Goal: Task Accomplishment & Management: Manage account settings

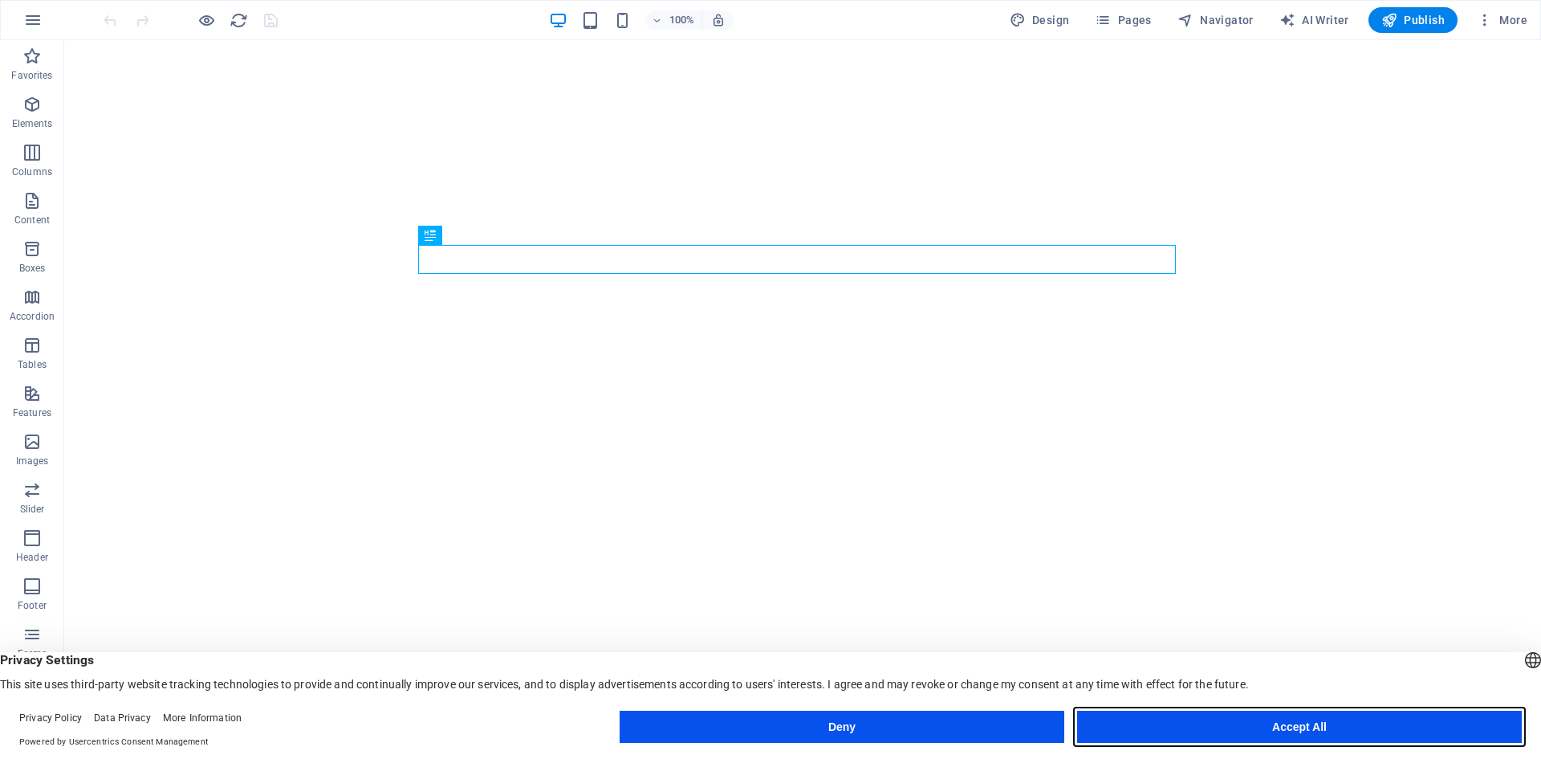
click at [1223, 726] on button "Accept All" at bounding box center [1299, 726] width 445 height 32
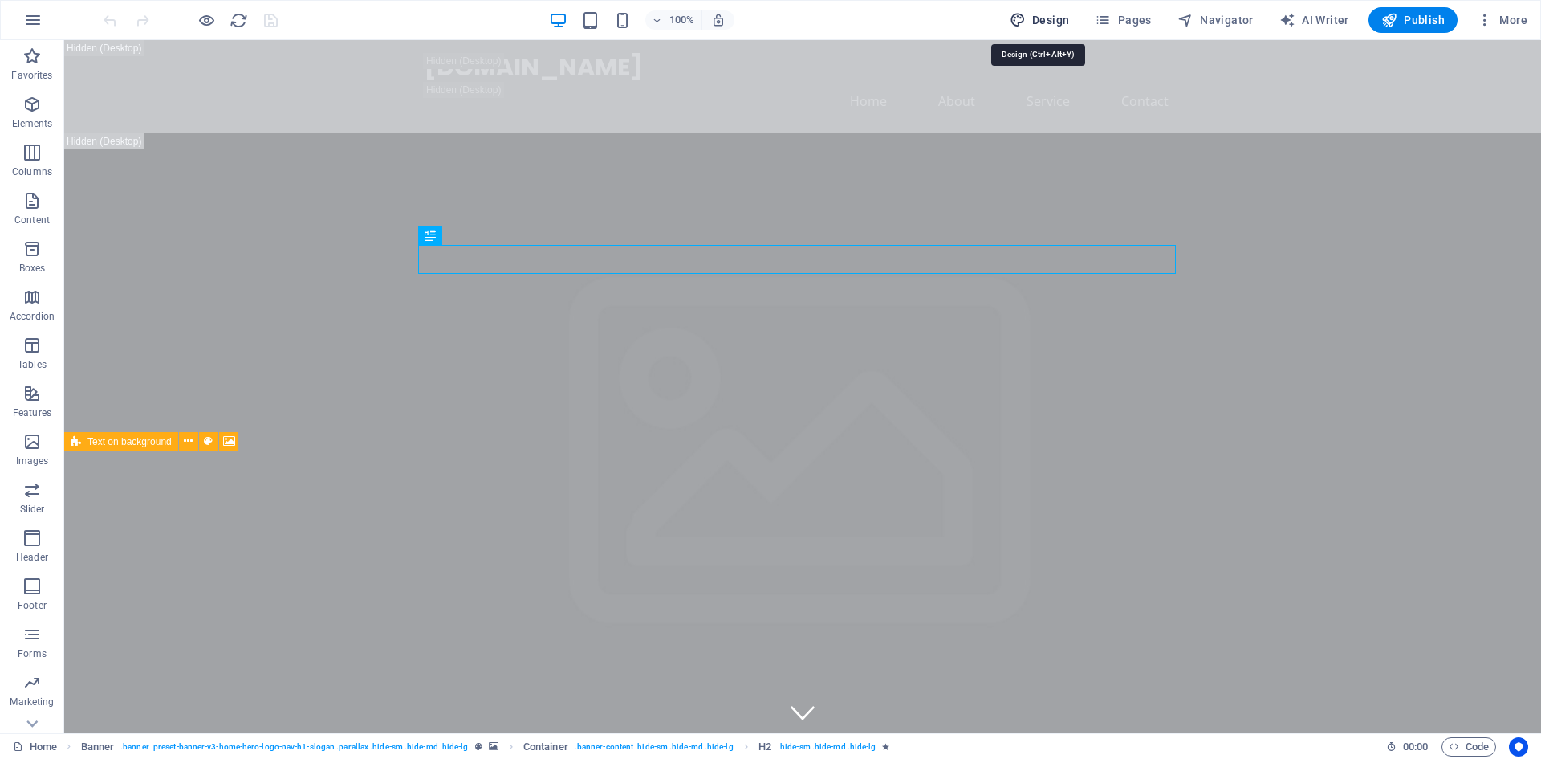
click at [1027, 24] on span "Design" at bounding box center [1040, 20] width 60 height 16
select select "px"
select select "200"
select select "px"
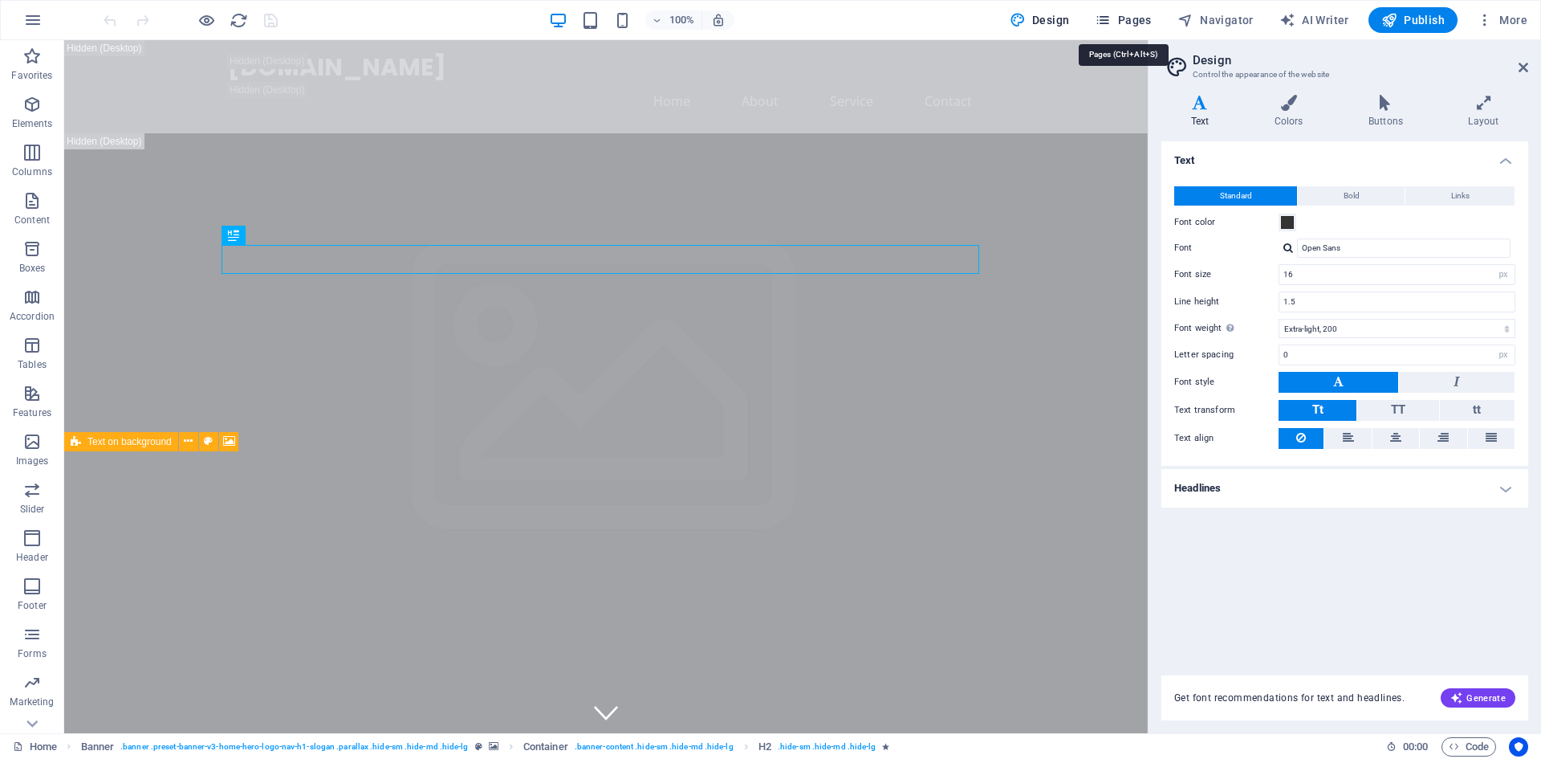
click at [1094, 11] on button "Pages" at bounding box center [1123, 20] width 69 height 26
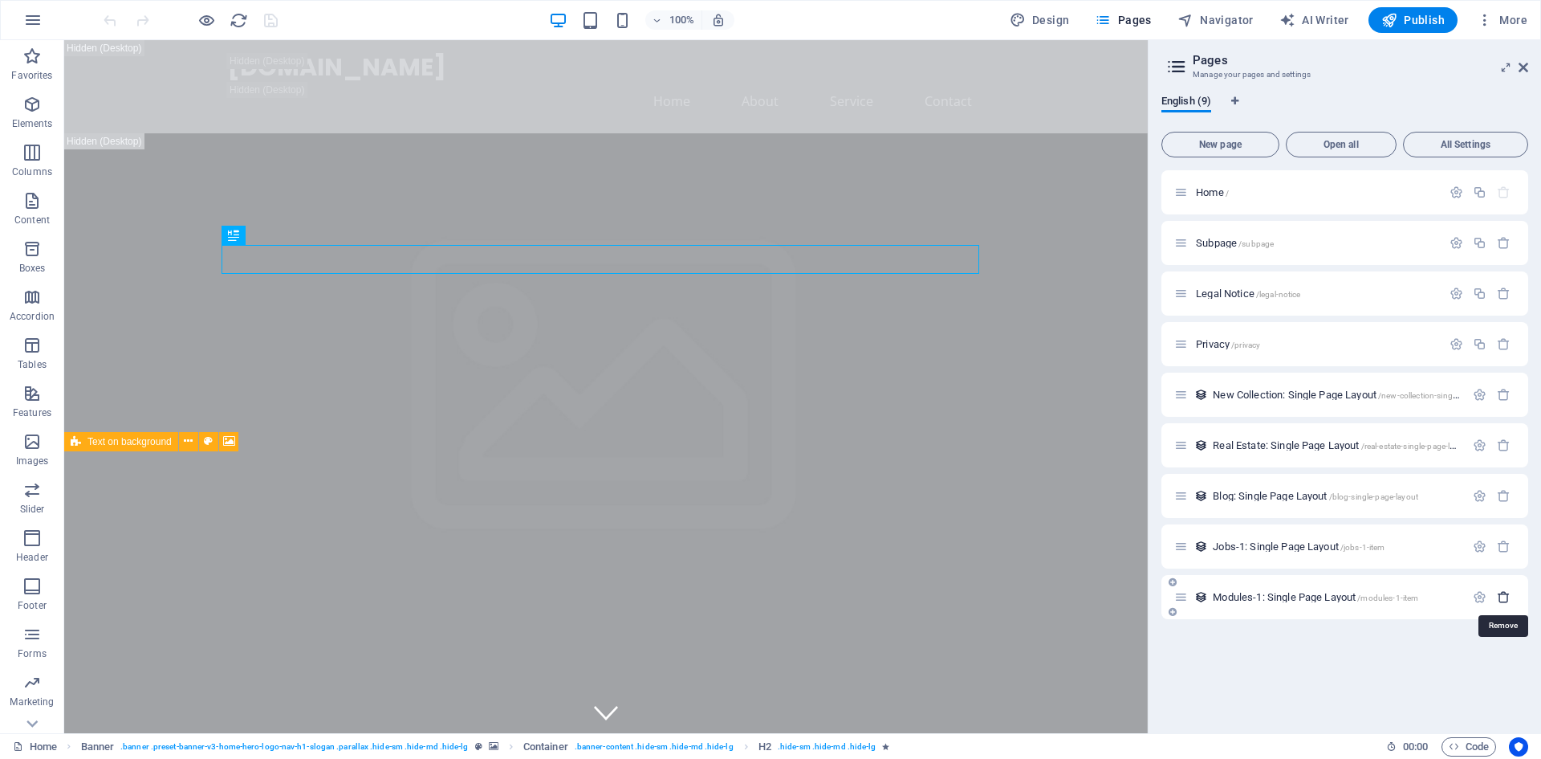
click at [1499, 597] on icon "button" at bounding box center [1504, 597] width 14 height 14
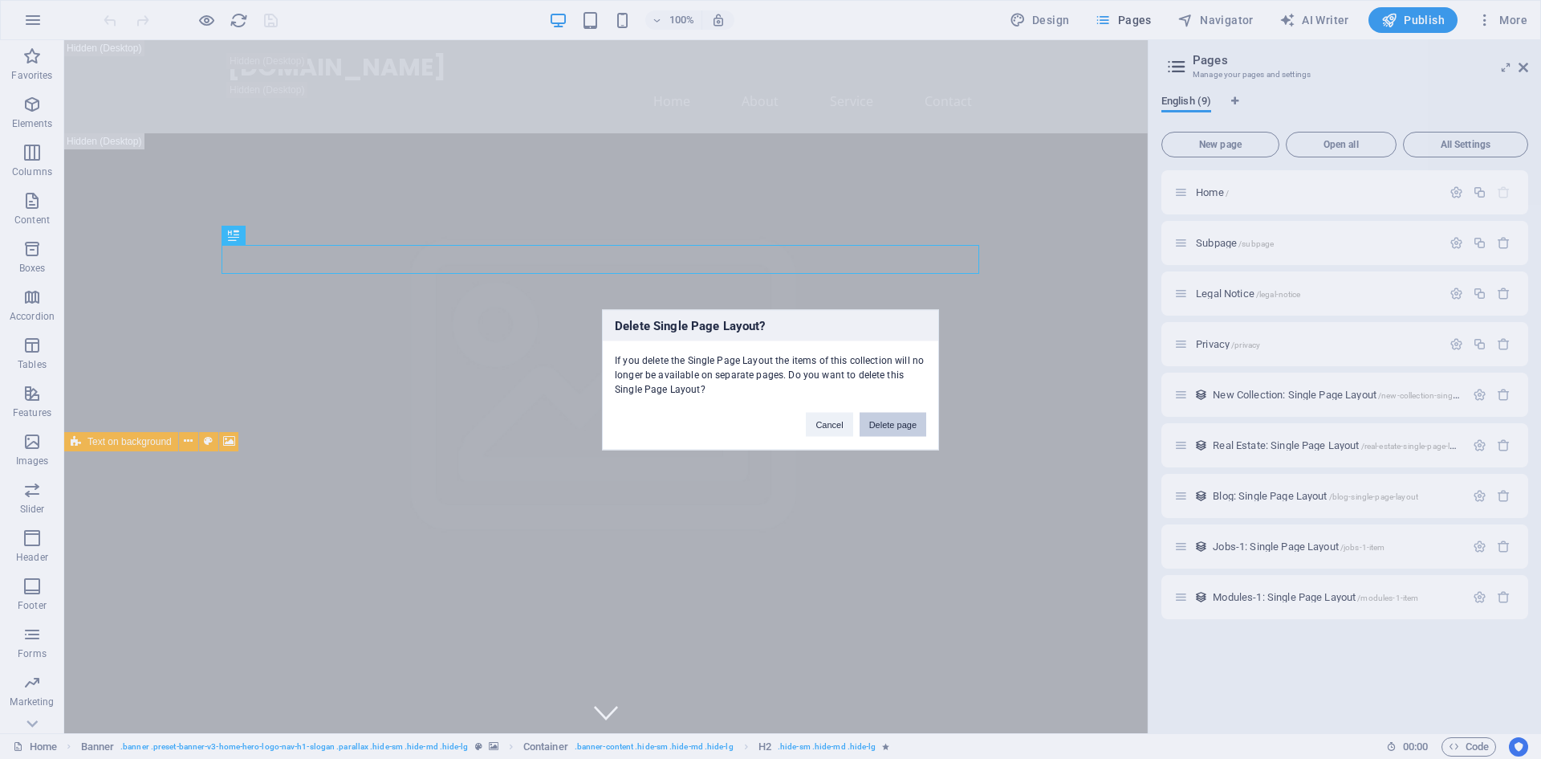
click at [916, 434] on button "Delete page" at bounding box center [893, 424] width 67 height 24
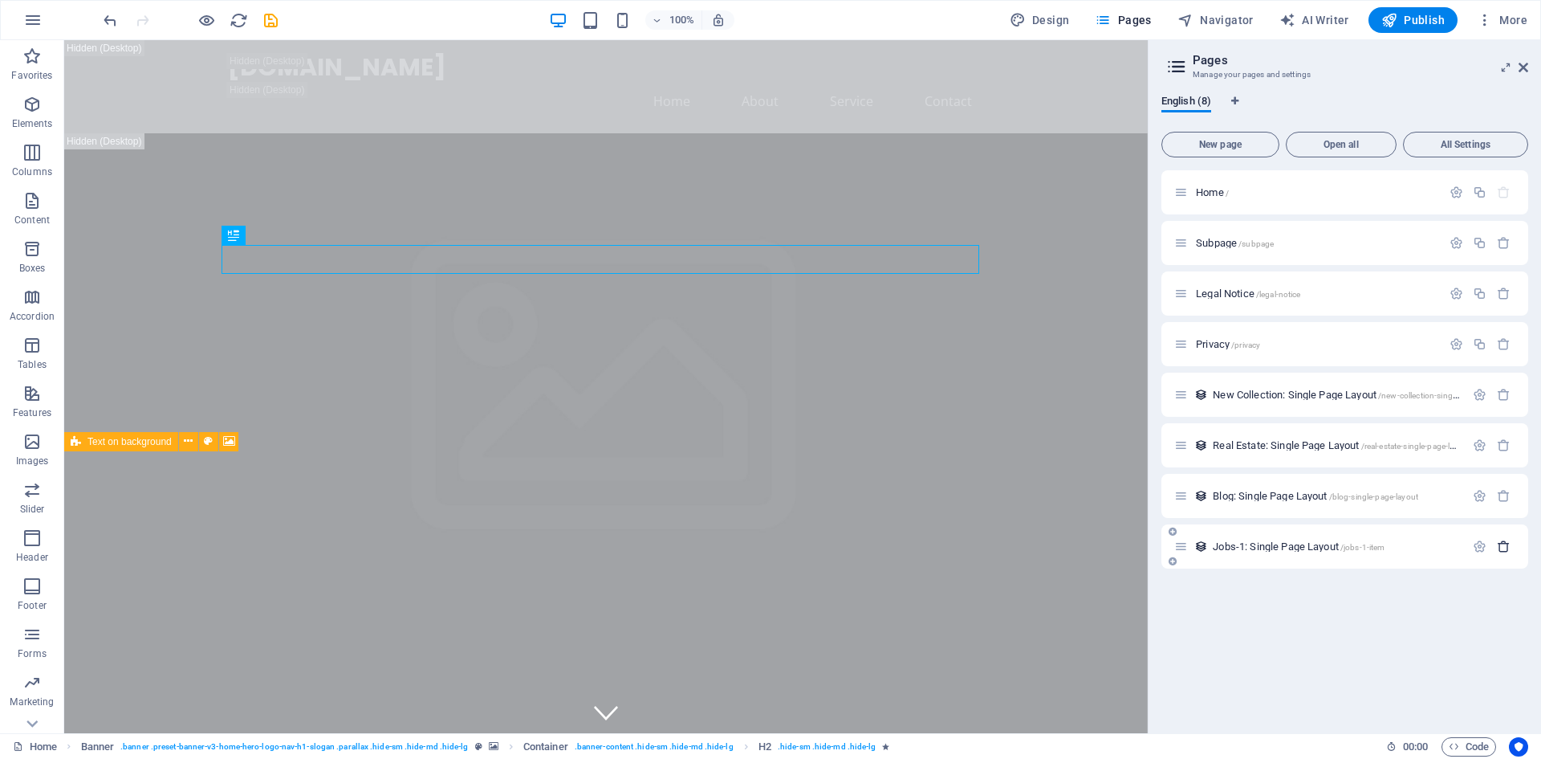
click at [1501, 548] on icon "button" at bounding box center [1504, 546] width 14 height 14
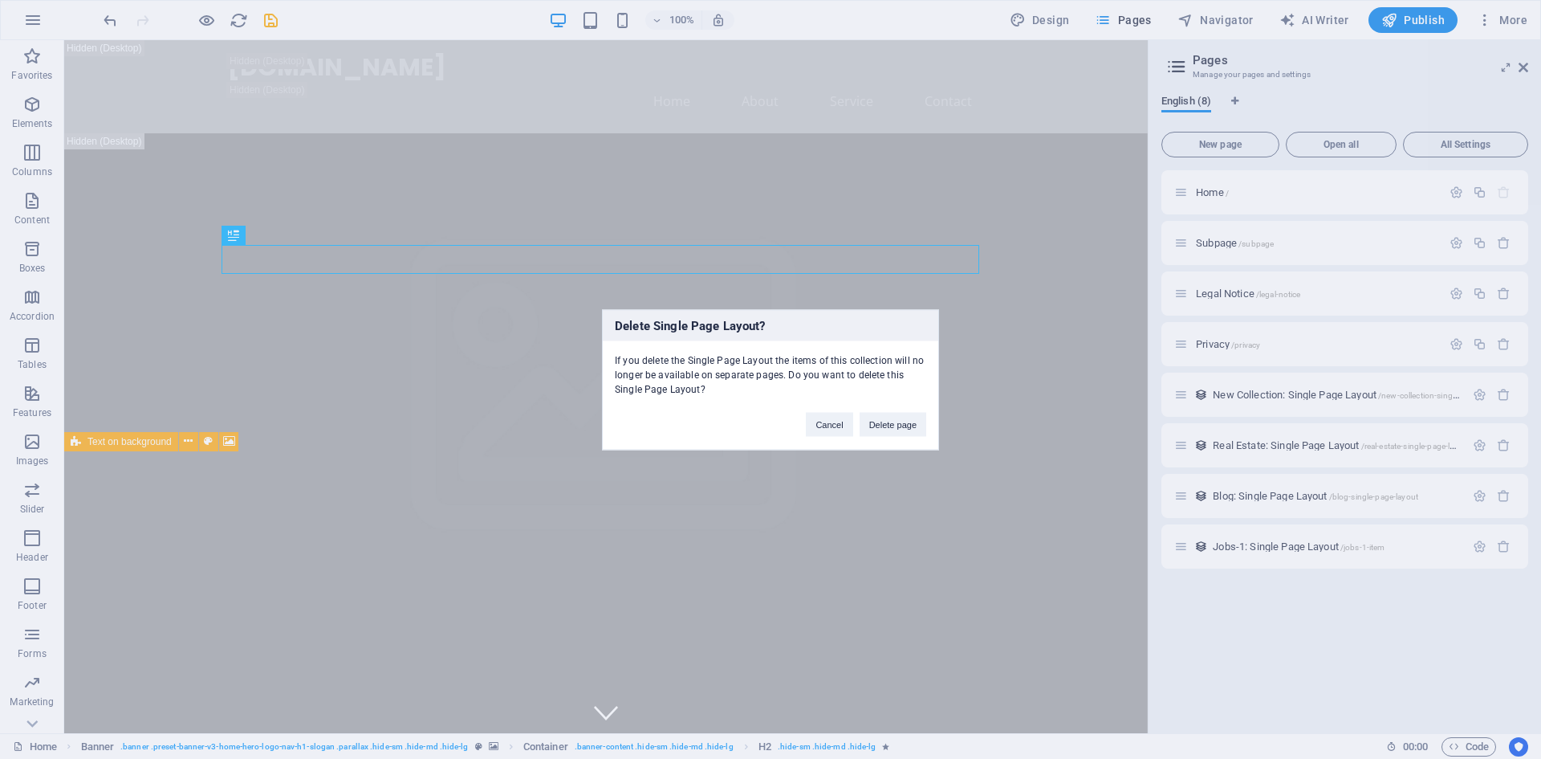
click at [889, 437] on div "Delete Single Page Layout? If you delete the Single Page Layout the items of th…" at bounding box center [770, 379] width 337 height 140
click at [889, 434] on button "Delete page" at bounding box center [893, 424] width 67 height 24
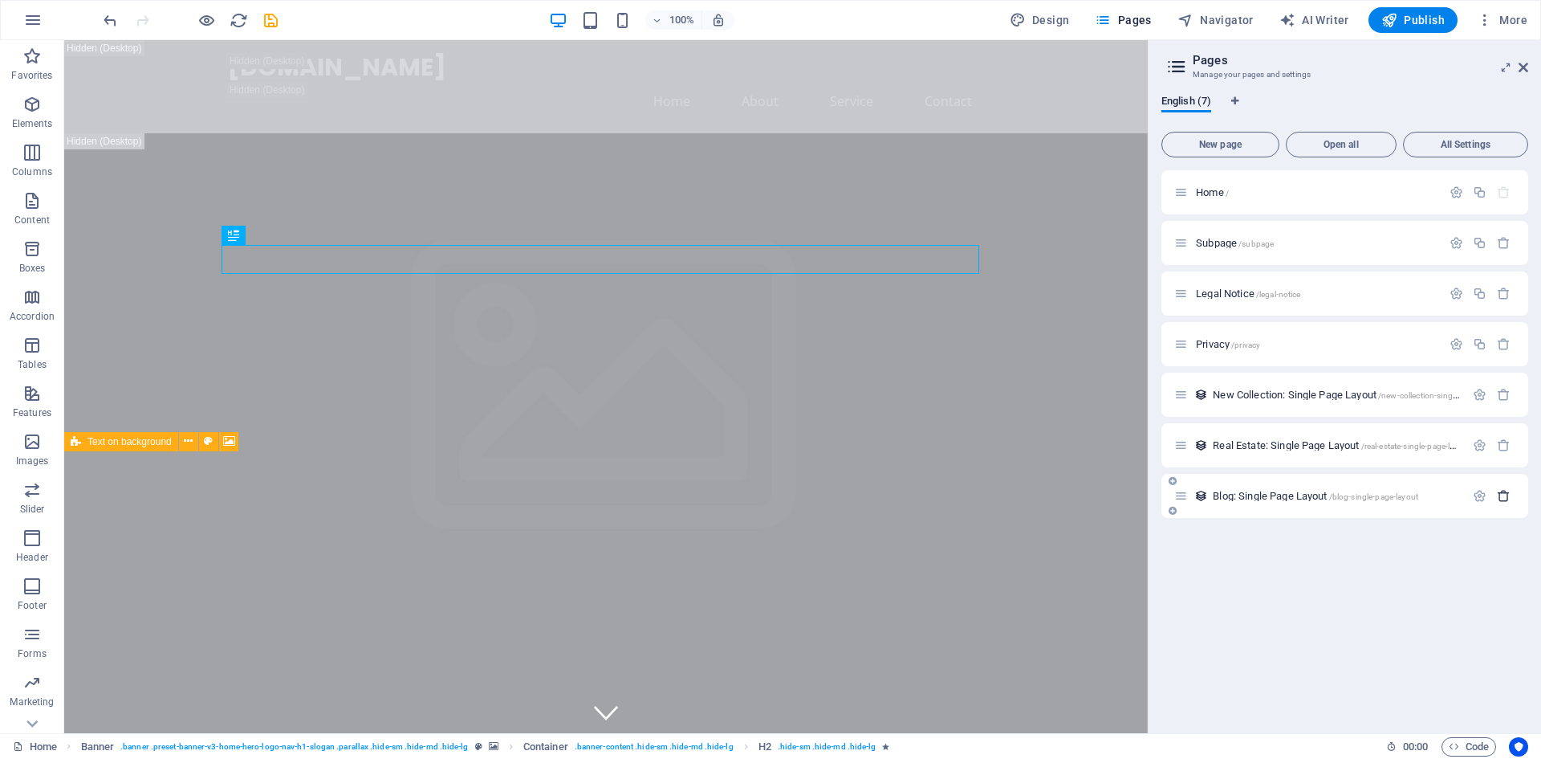
click at [1498, 491] on icon "button" at bounding box center [1504, 496] width 14 height 14
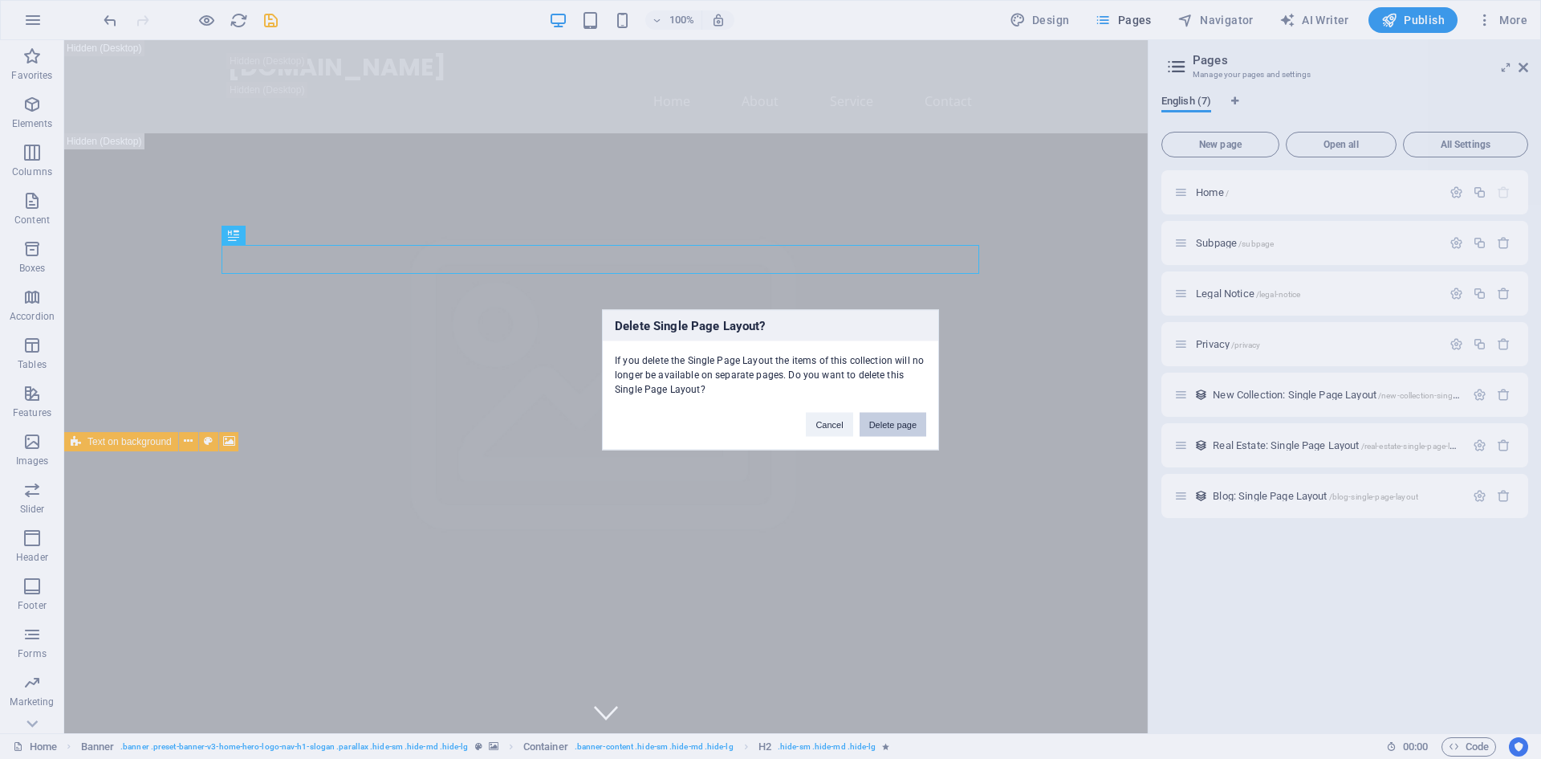
drag, startPoint x: 905, startPoint y: 413, endPoint x: 909, endPoint y: 377, distance: 35.5
click at [905, 413] on button "Delete page" at bounding box center [893, 424] width 67 height 24
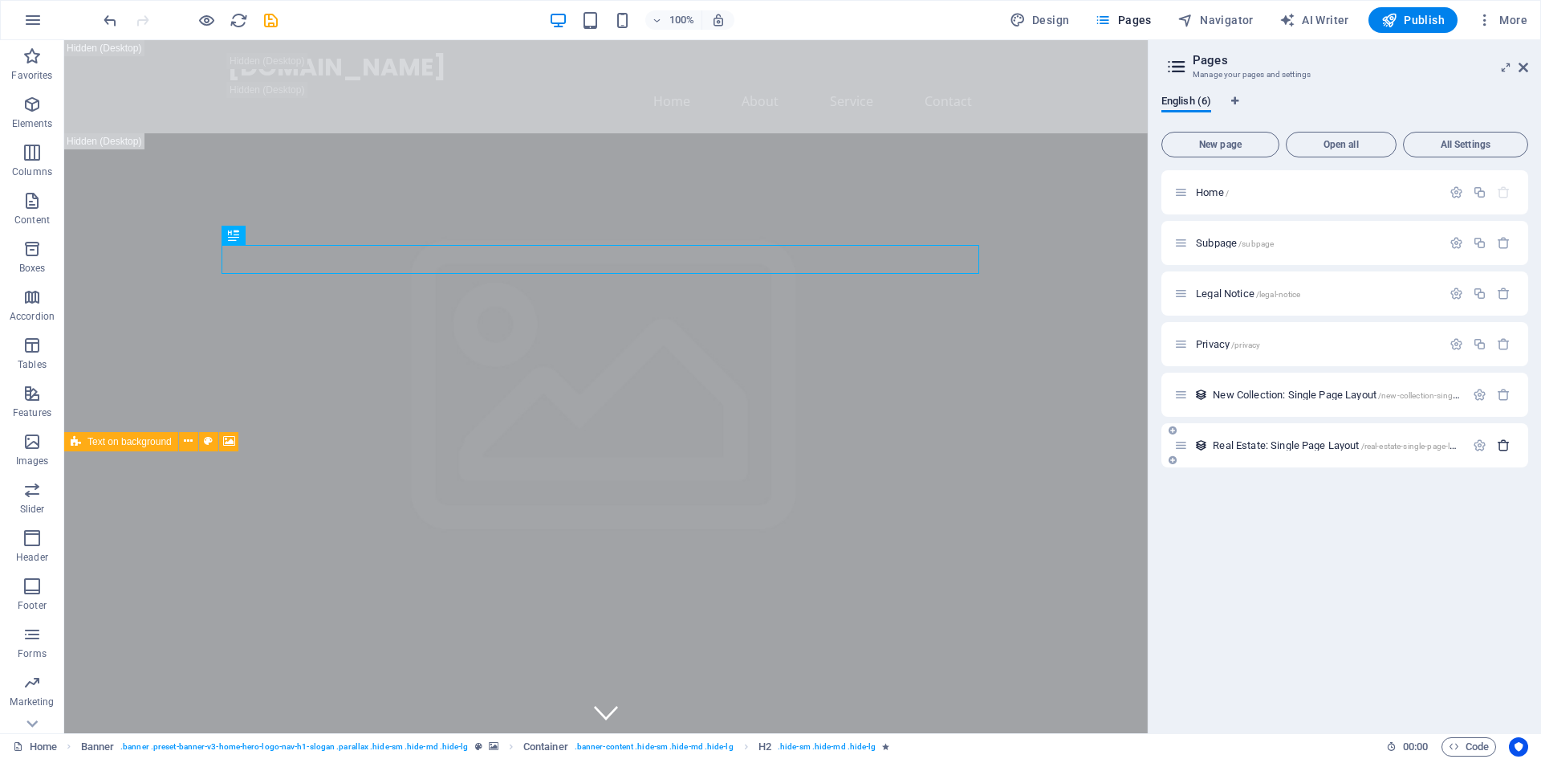
click at [1504, 444] on icon "button" at bounding box center [1504, 445] width 14 height 14
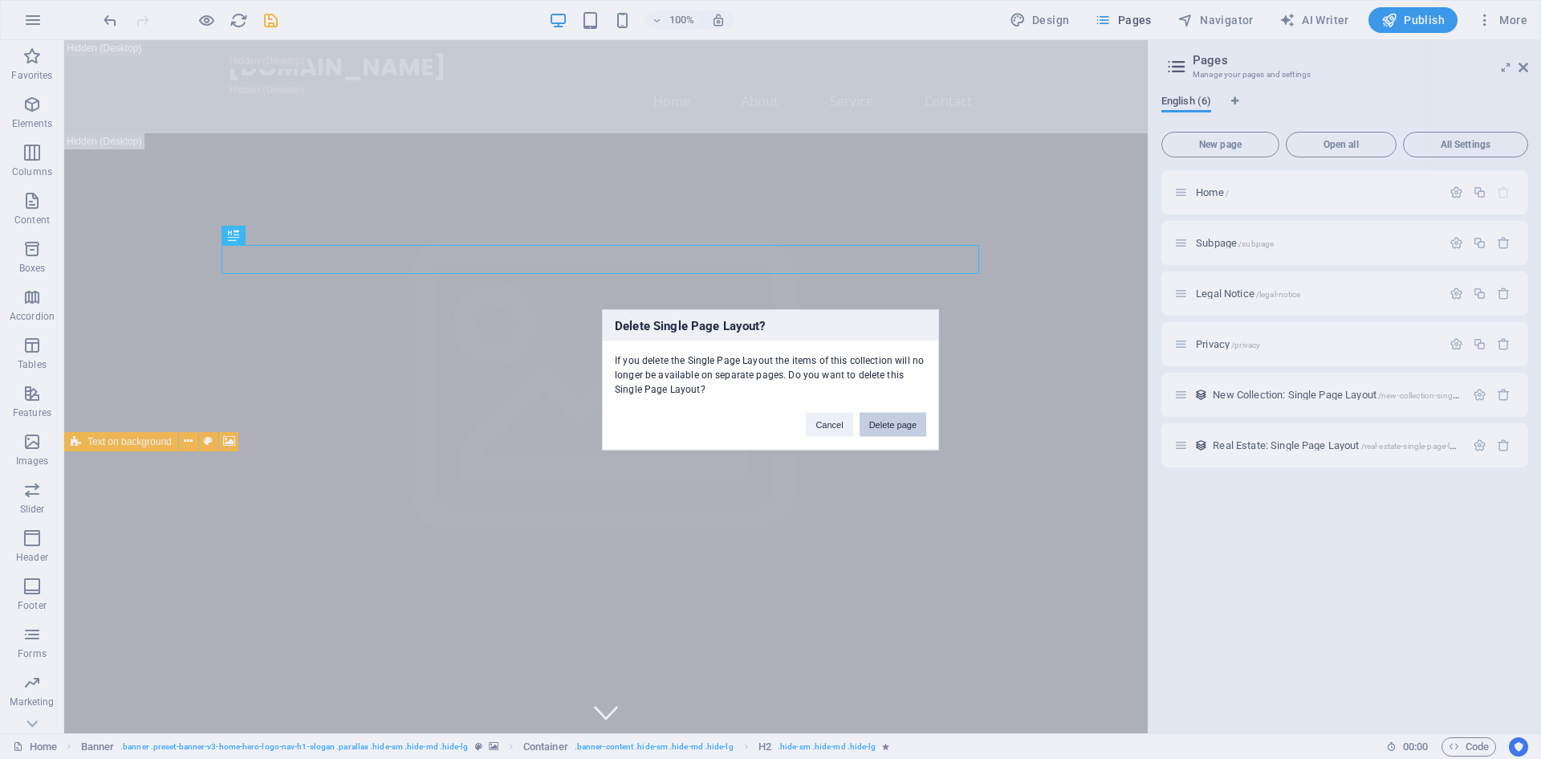
click at [908, 425] on button "Delete page" at bounding box center [893, 424] width 67 height 24
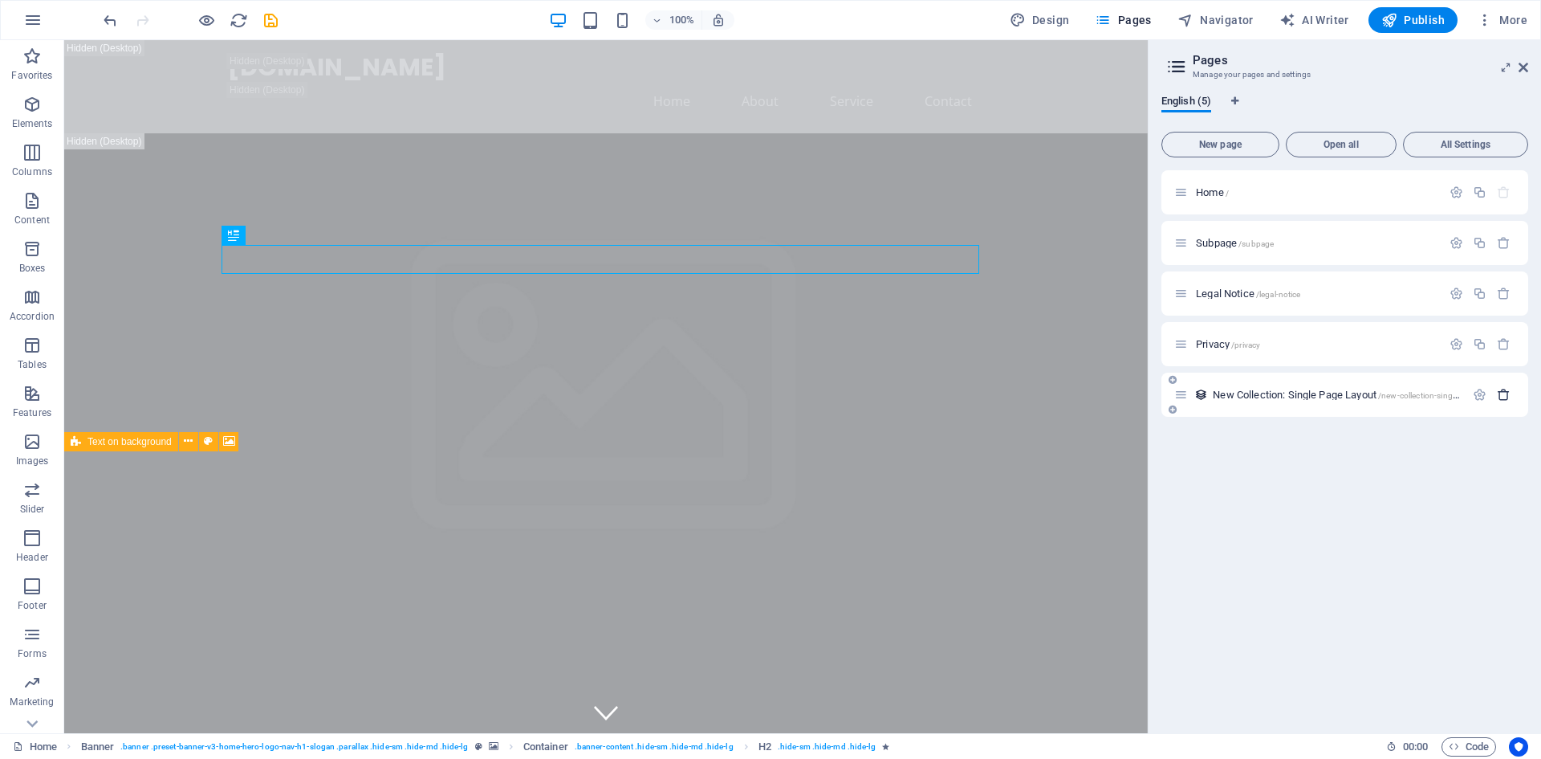
click at [1504, 395] on icon "button" at bounding box center [1504, 395] width 14 height 14
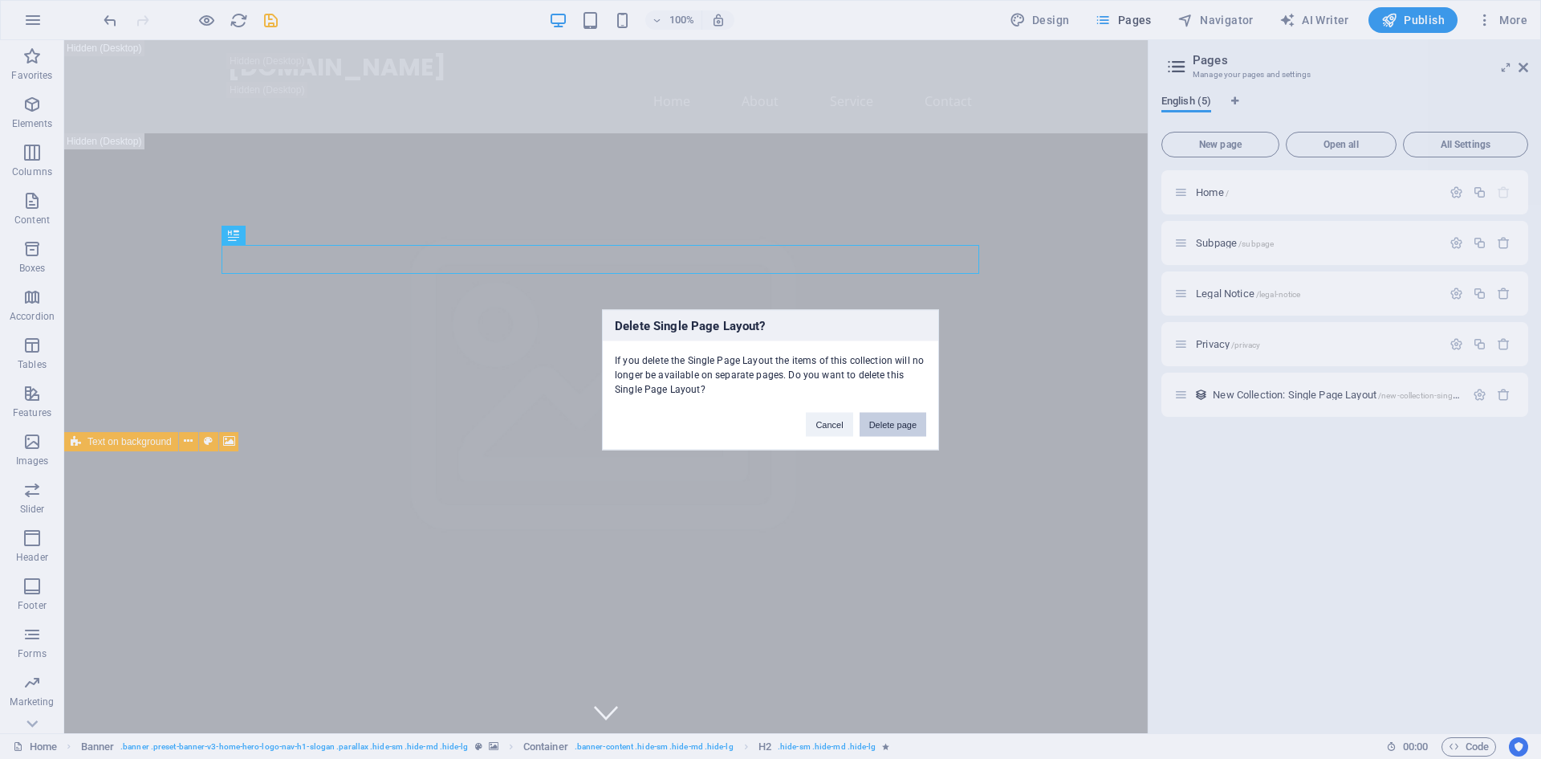
click at [904, 423] on button "Delete page" at bounding box center [893, 424] width 67 height 24
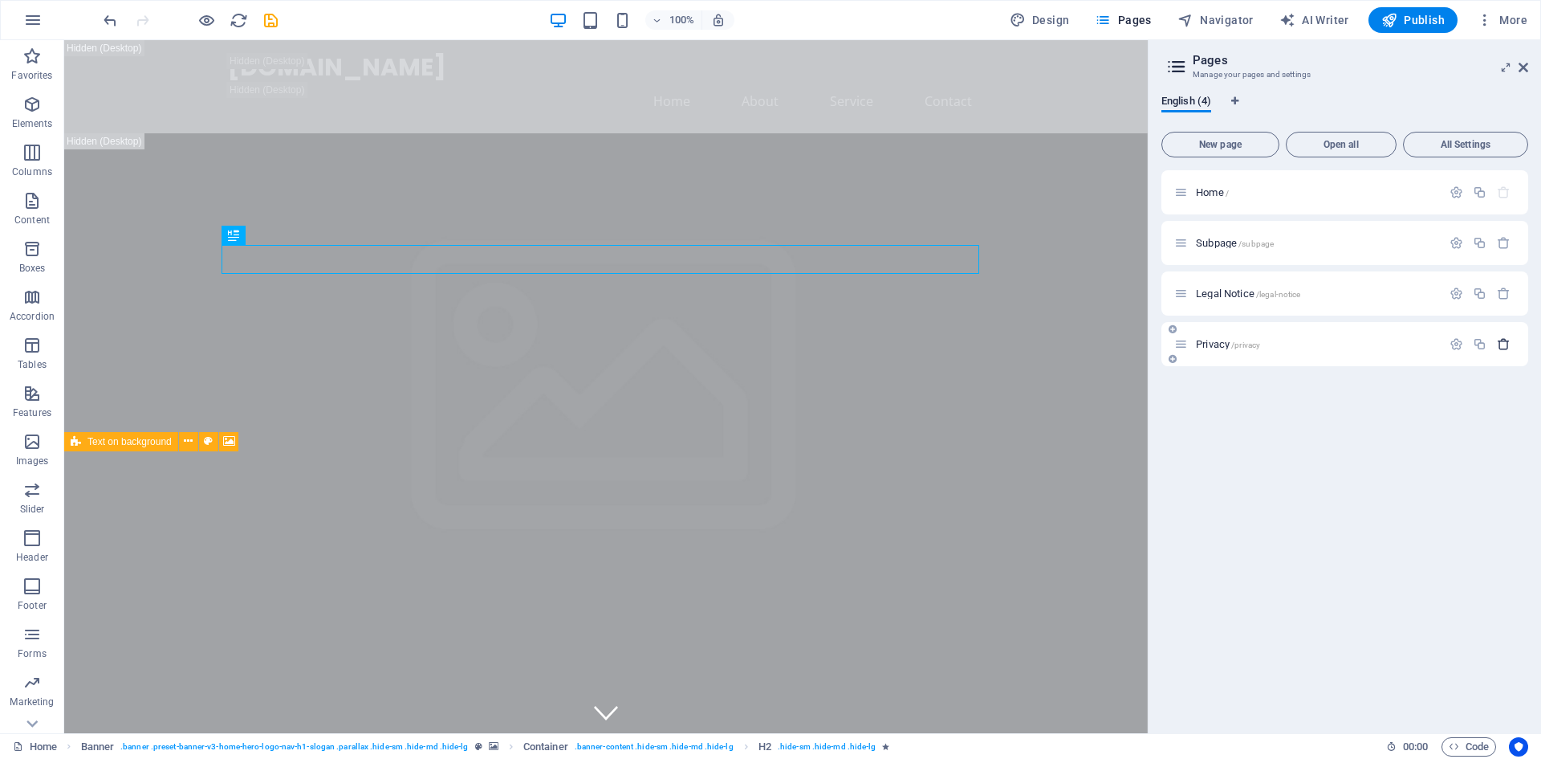
click at [1504, 339] on icon "button" at bounding box center [1504, 344] width 14 height 14
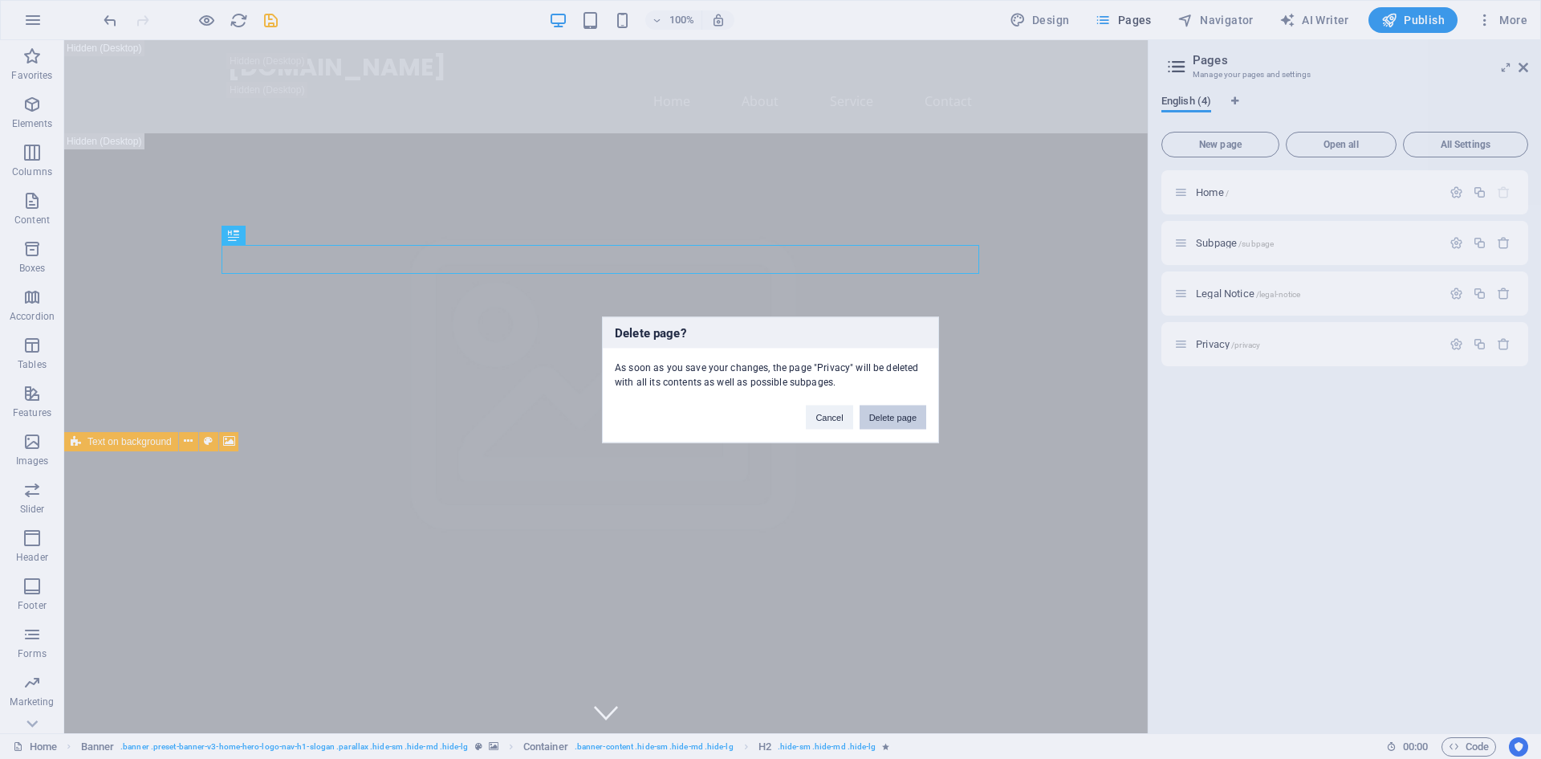
drag, startPoint x: 905, startPoint y: 413, endPoint x: 1010, endPoint y: 322, distance: 138.9
click at [905, 413] on button "Delete page" at bounding box center [893, 417] width 67 height 24
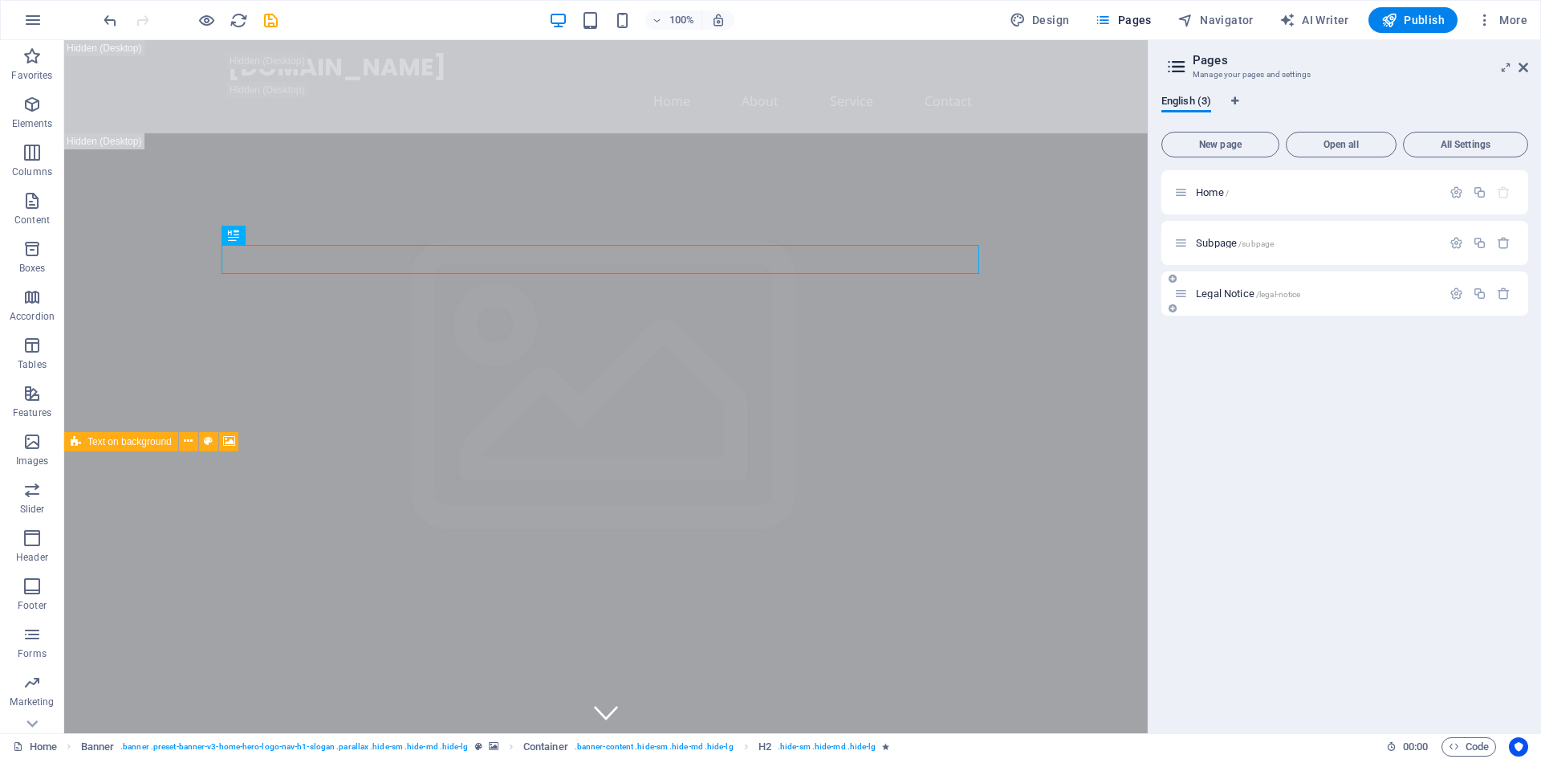
click at [1504, 302] on div at bounding box center [1480, 294] width 71 height 18
click at [1499, 289] on icon "button" at bounding box center [1504, 294] width 14 height 14
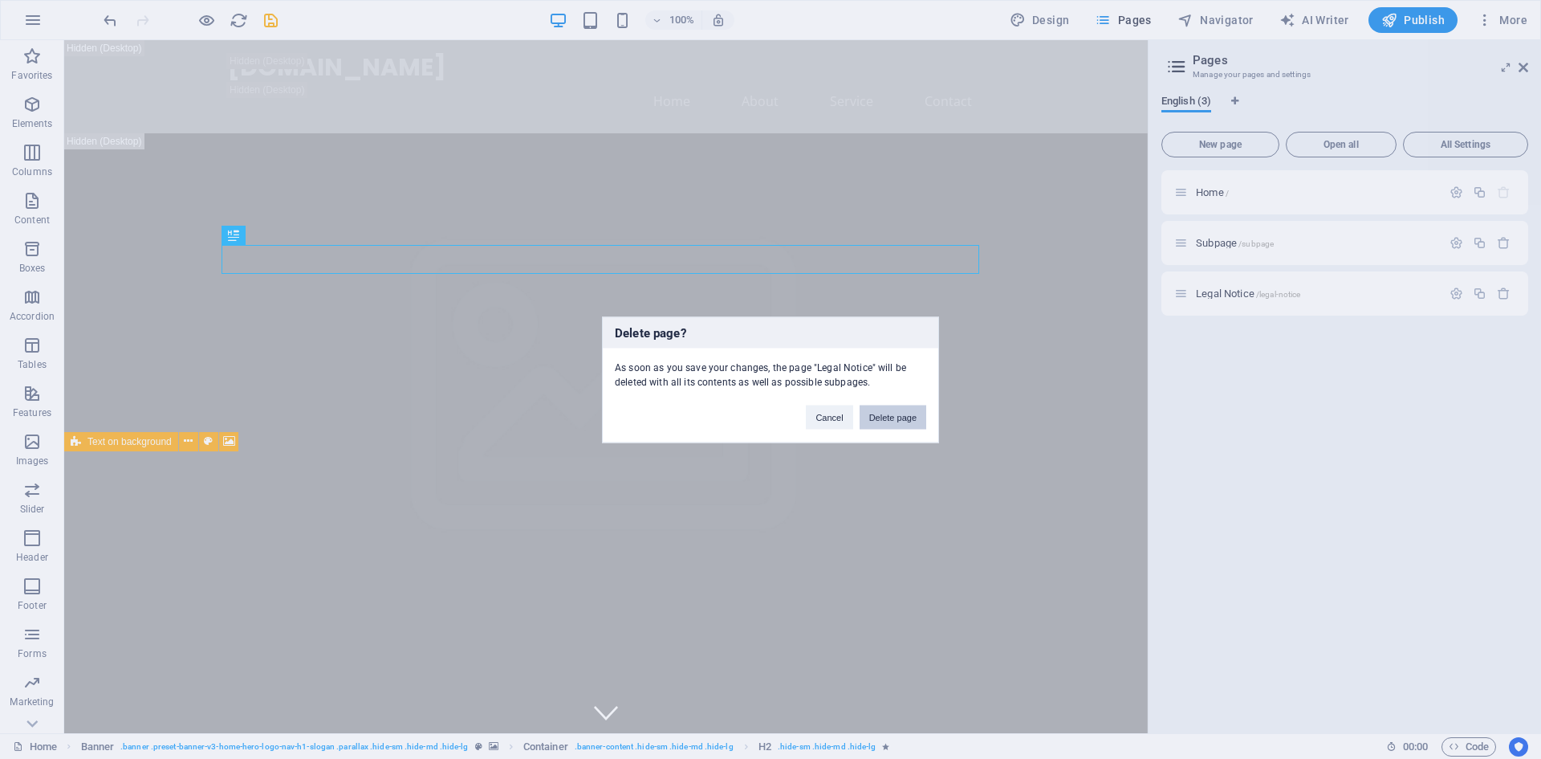
click at [897, 426] on button "Delete page" at bounding box center [893, 417] width 67 height 24
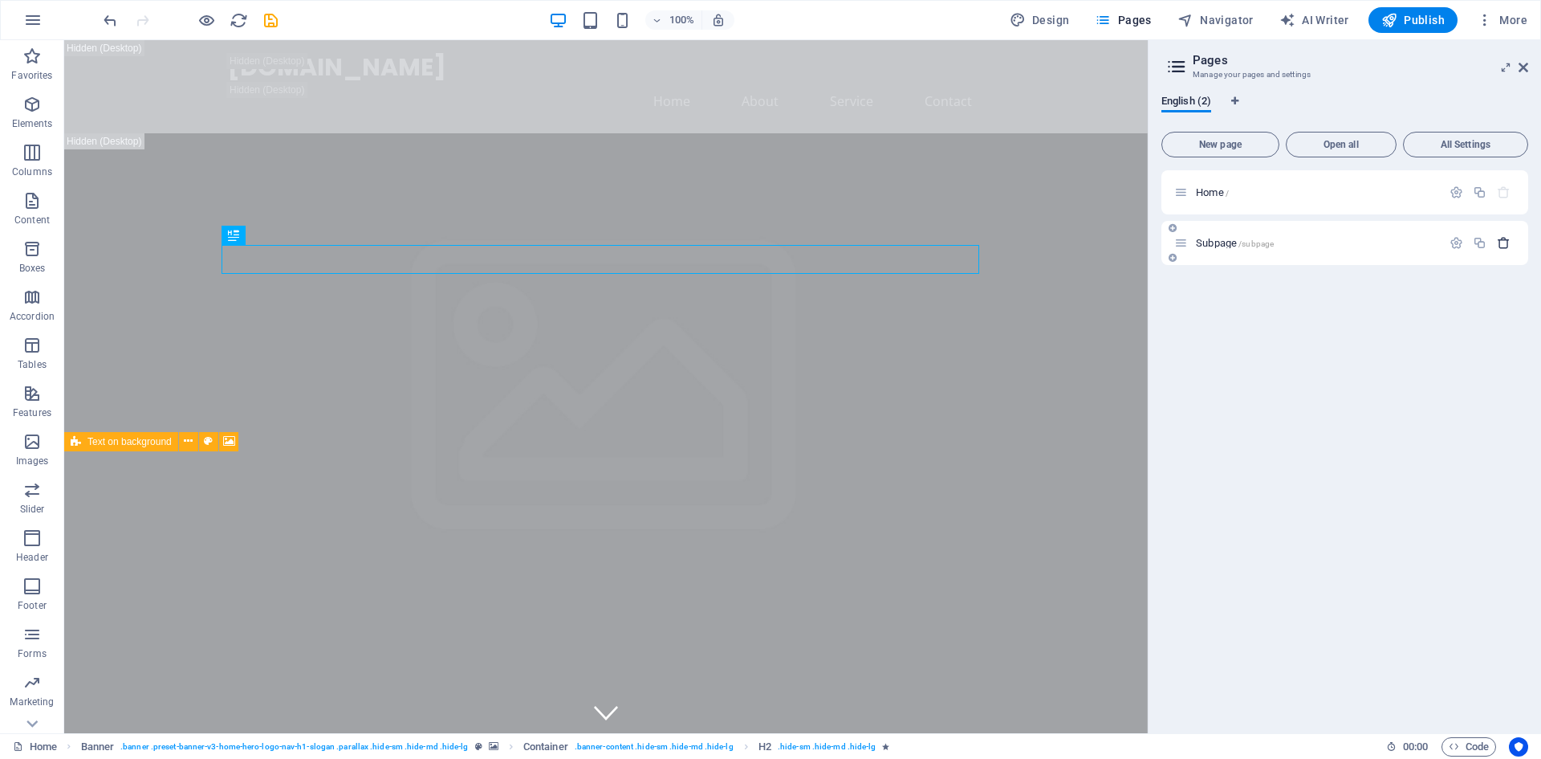
click at [1510, 246] on icon "button" at bounding box center [1504, 243] width 14 height 14
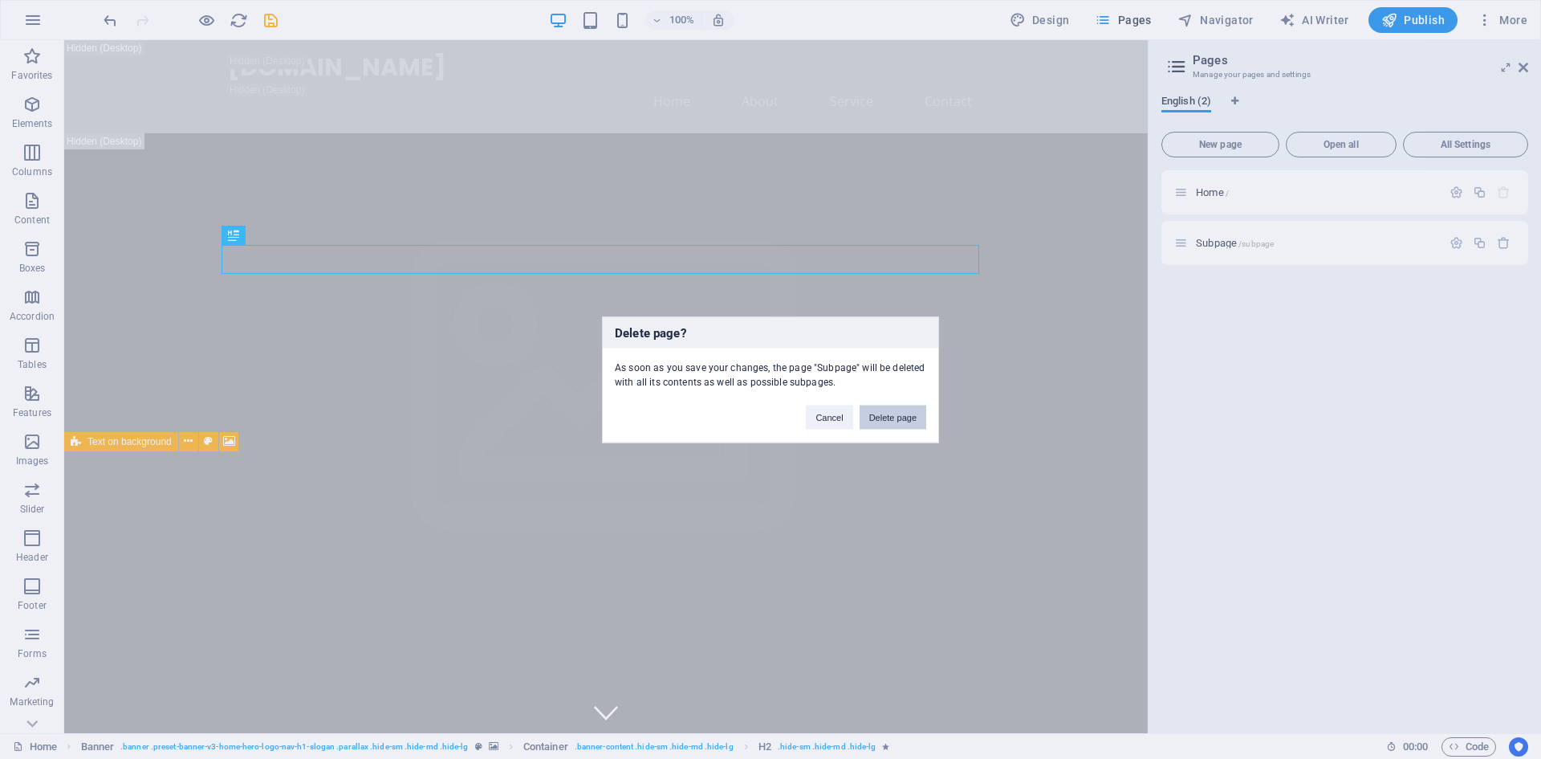
drag, startPoint x: 913, startPoint y: 419, endPoint x: 844, endPoint y: 378, distance: 80.3
click at [913, 419] on button "Delete page" at bounding box center [893, 417] width 67 height 24
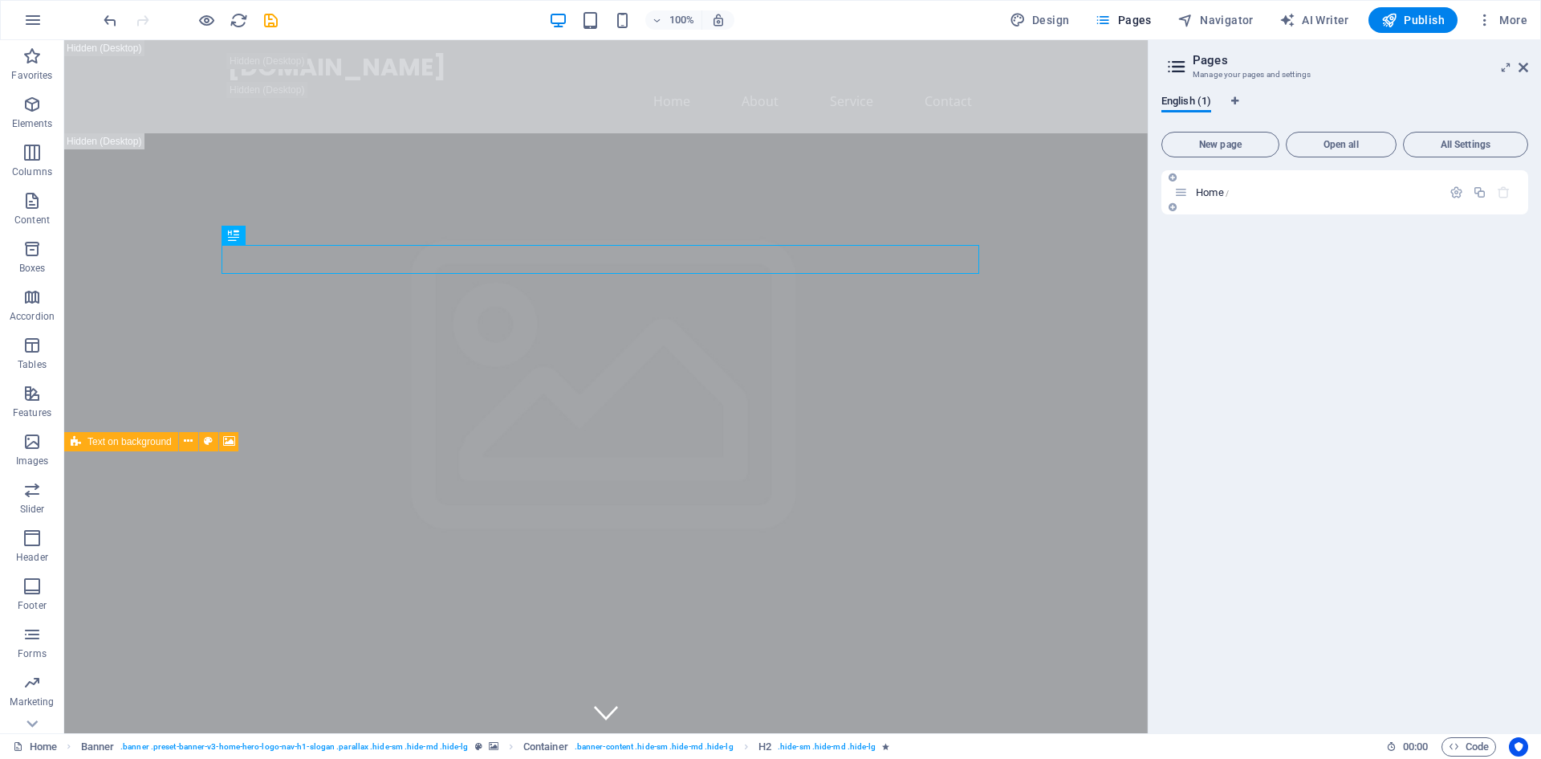
click at [1215, 189] on span "Home /" at bounding box center [1212, 192] width 33 height 12
click at [1463, 193] on icon "button" at bounding box center [1457, 192] width 14 height 14
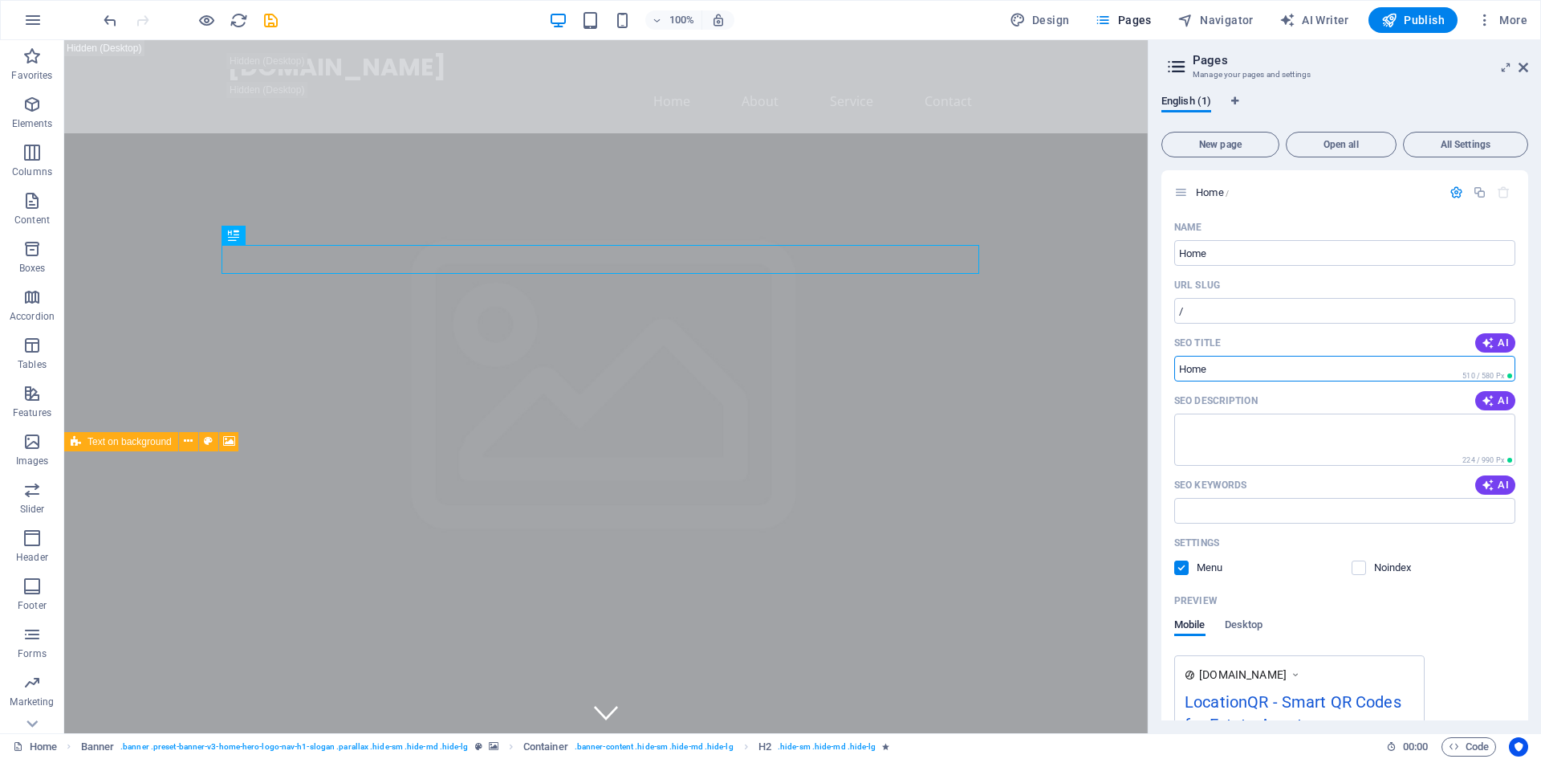
drag, startPoint x: 1295, startPoint y: 405, endPoint x: 1068, endPoint y: 364, distance: 230.7
click at [1232, 380] on input "SEO Title" at bounding box center [1344, 369] width 341 height 26
click at [1233, 313] on input "/" at bounding box center [1344, 311] width 341 height 26
click at [1234, 313] on input "/Location" at bounding box center [1344, 311] width 341 height 26
type input "/LocationQR"
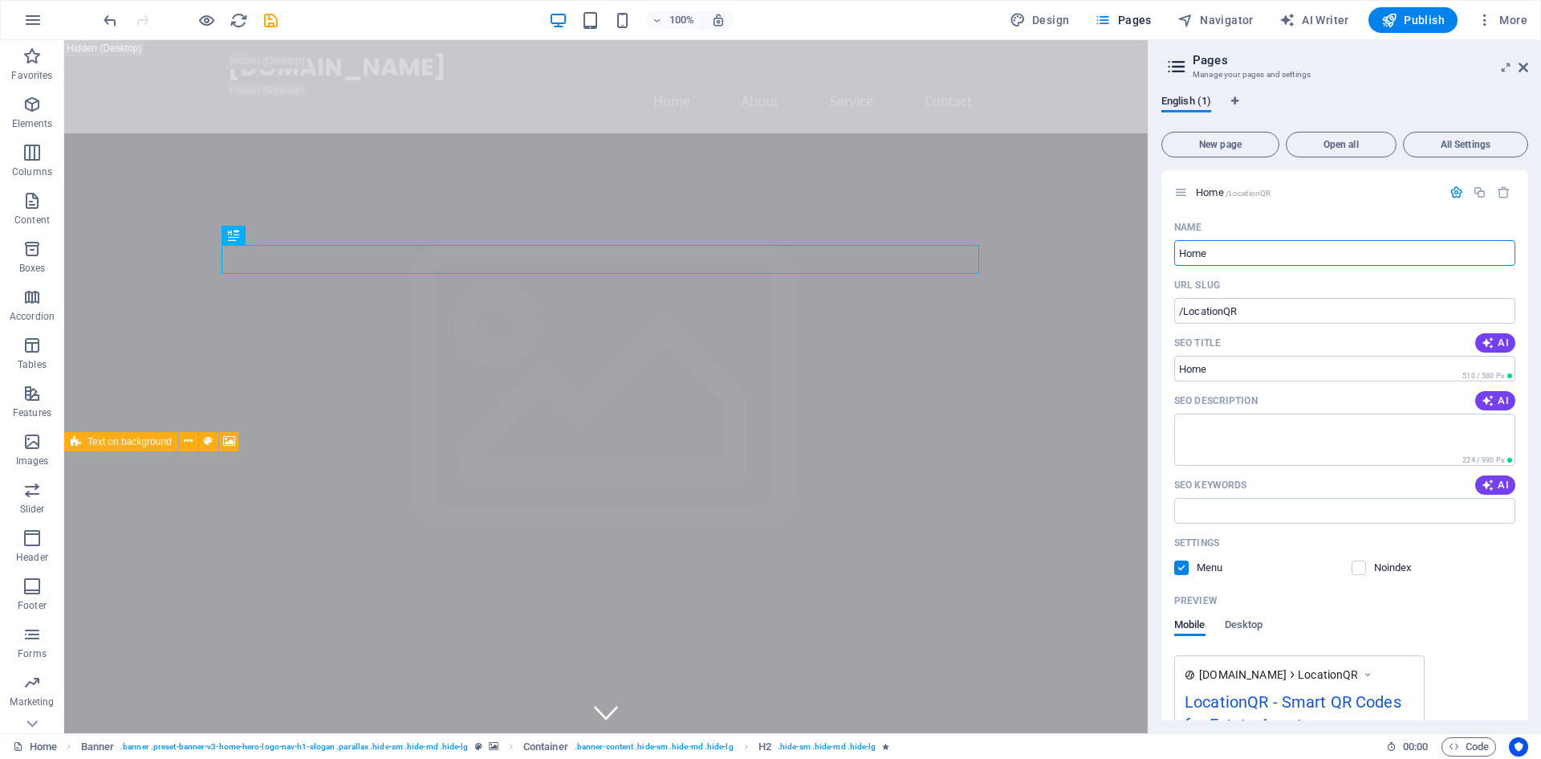
drag, startPoint x: 1320, startPoint y: 281, endPoint x: 1038, endPoint y: 242, distance: 285.3
click at [1268, 256] on input "Location" at bounding box center [1344, 253] width 341 height 26
type input "LocationQR"
click at [1360, 569] on label at bounding box center [1359, 567] width 14 height 14
click at [0, 0] on input "checkbox" at bounding box center [0, 0] width 0 height 0
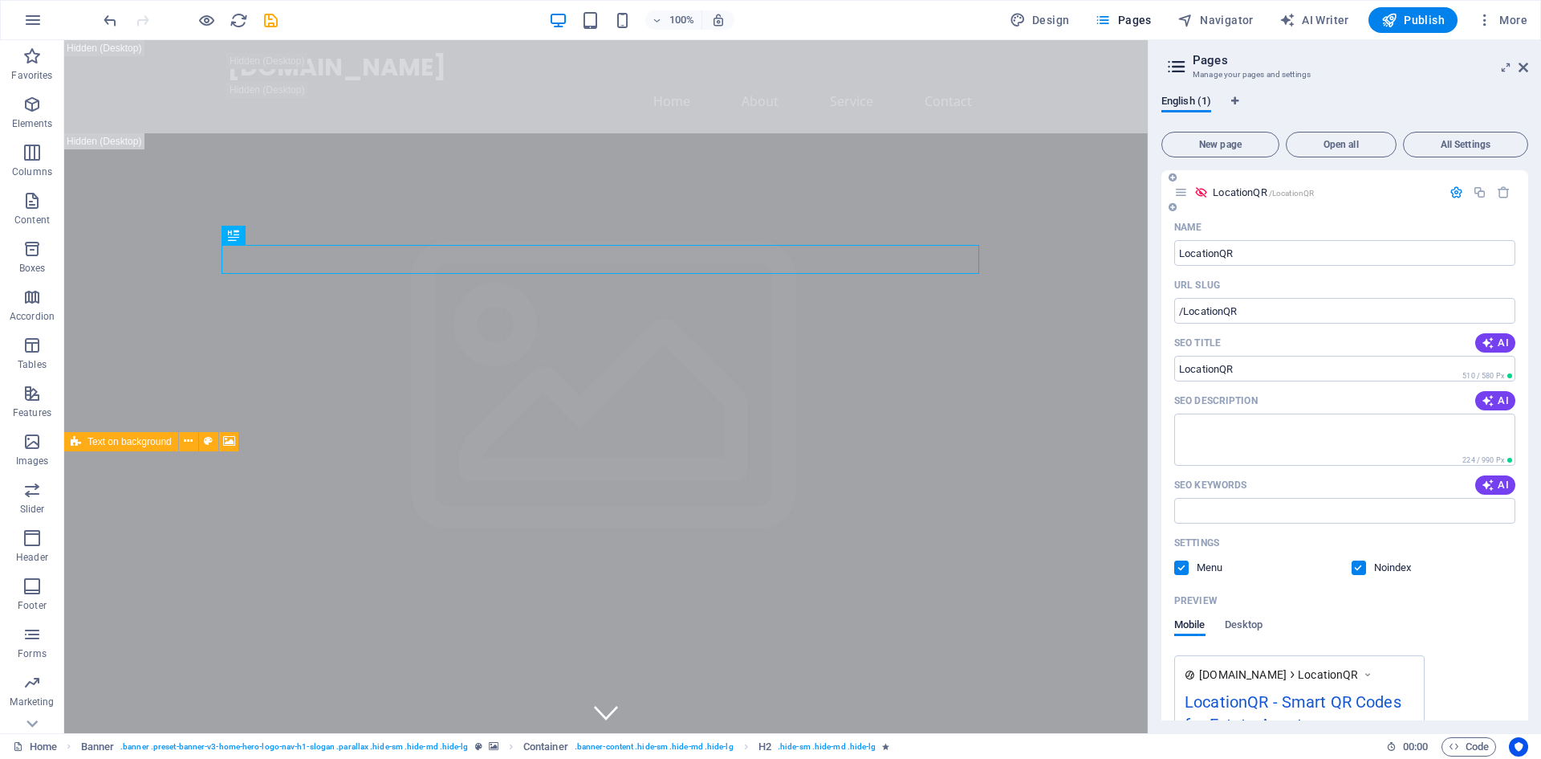
click at [1187, 571] on label at bounding box center [1181, 567] width 14 height 14
click at [0, 0] on input "checkbox" at bounding box center [0, 0] width 0 height 0
click at [1202, 194] on icon at bounding box center [1201, 192] width 14 height 14
click at [1387, 24] on icon "button" at bounding box center [1390, 20] width 16 height 16
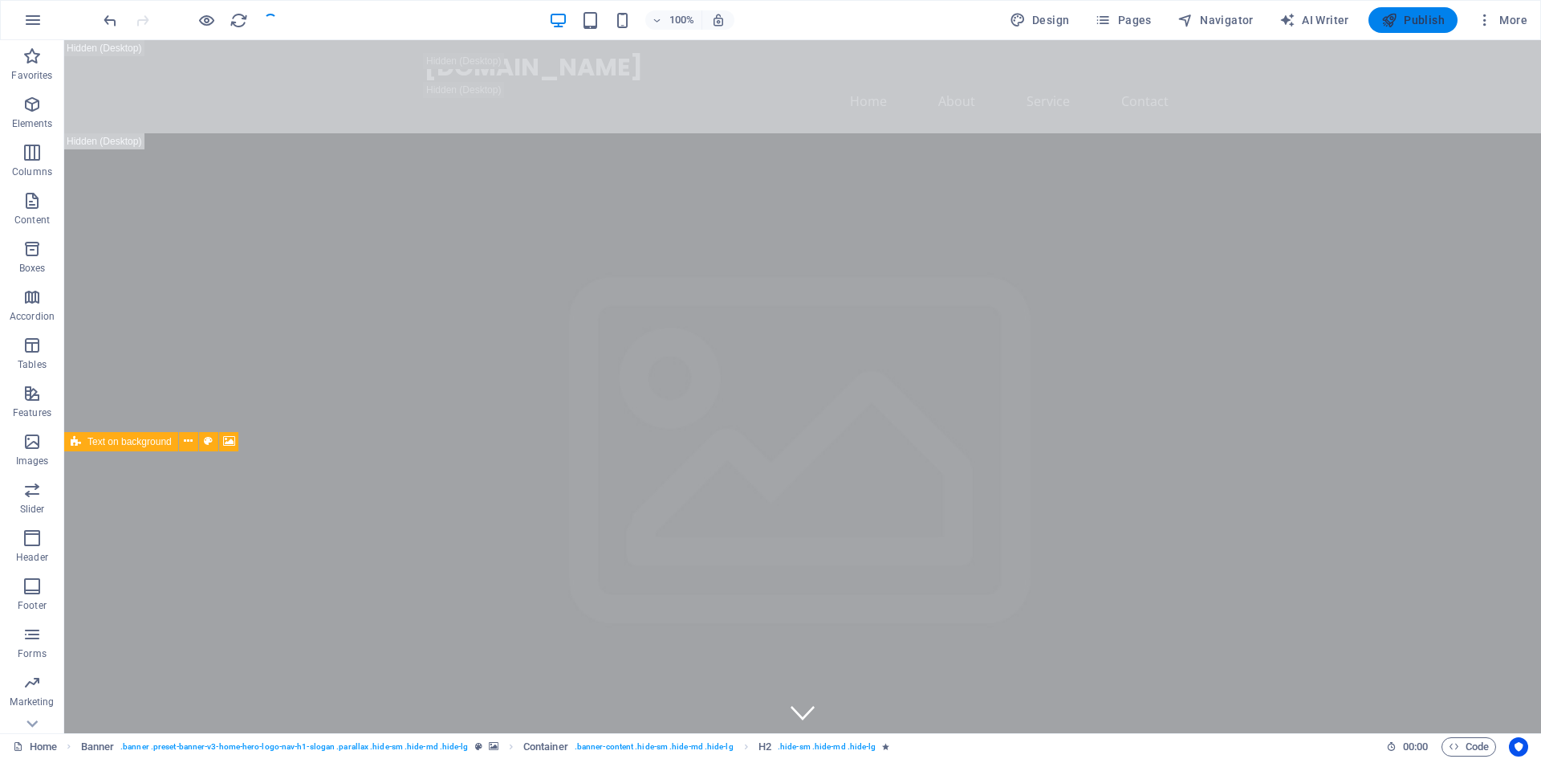
checkbox input "false"
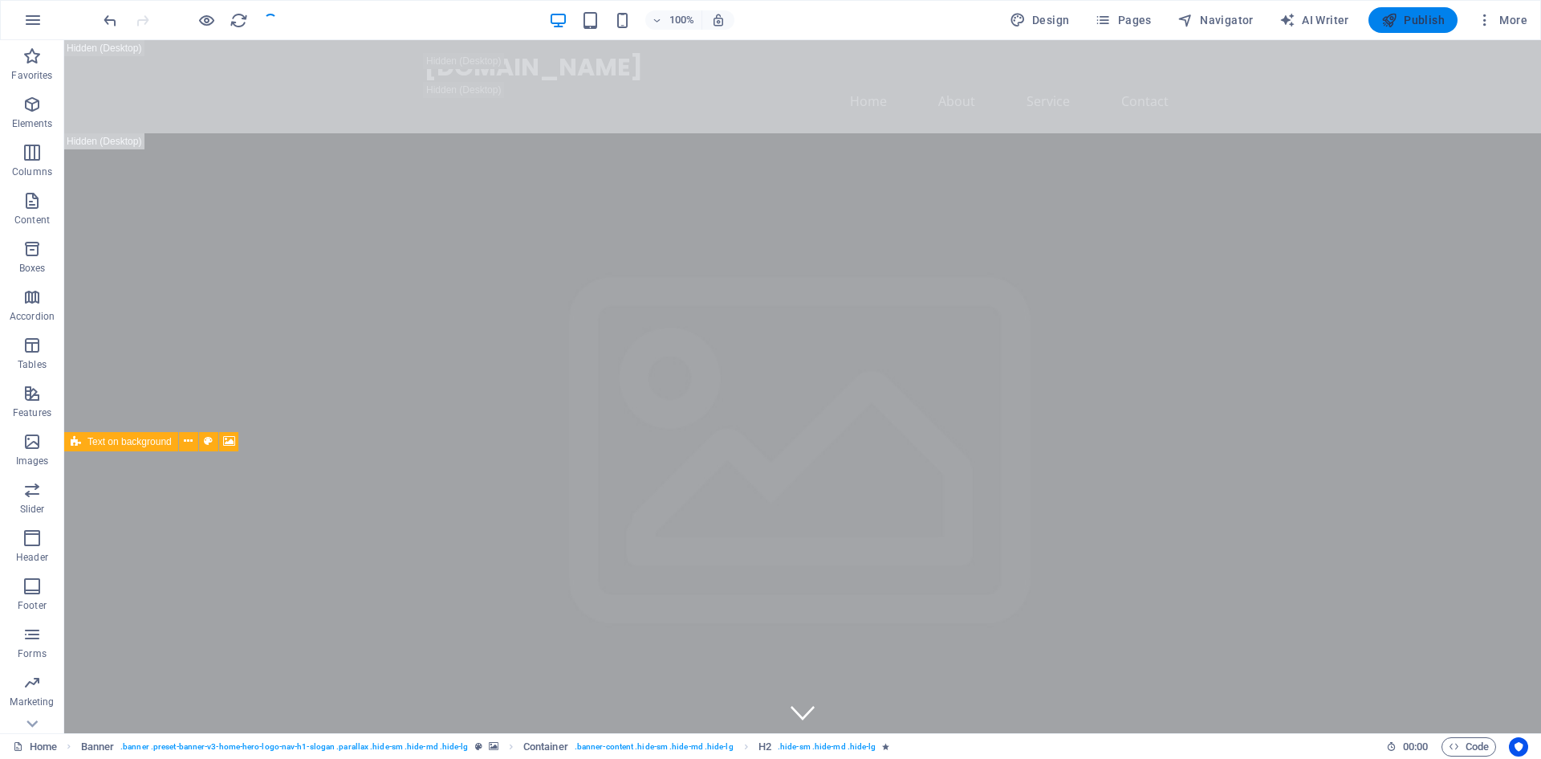
checkbox input "false"
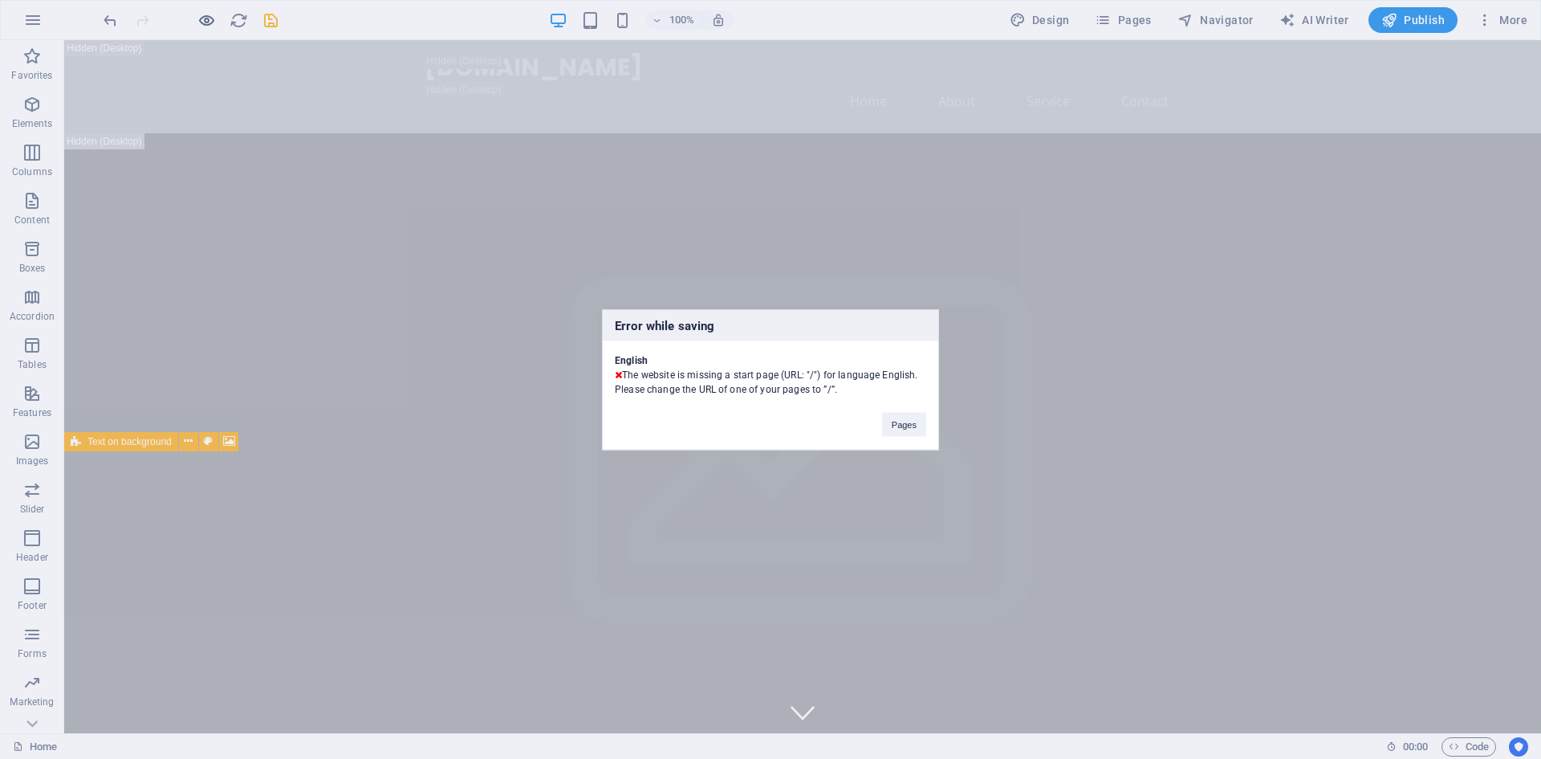
click at [204, 22] on div "Error while saving English The website is missing a start page (URL: "/") for l…" at bounding box center [770, 379] width 1541 height 759
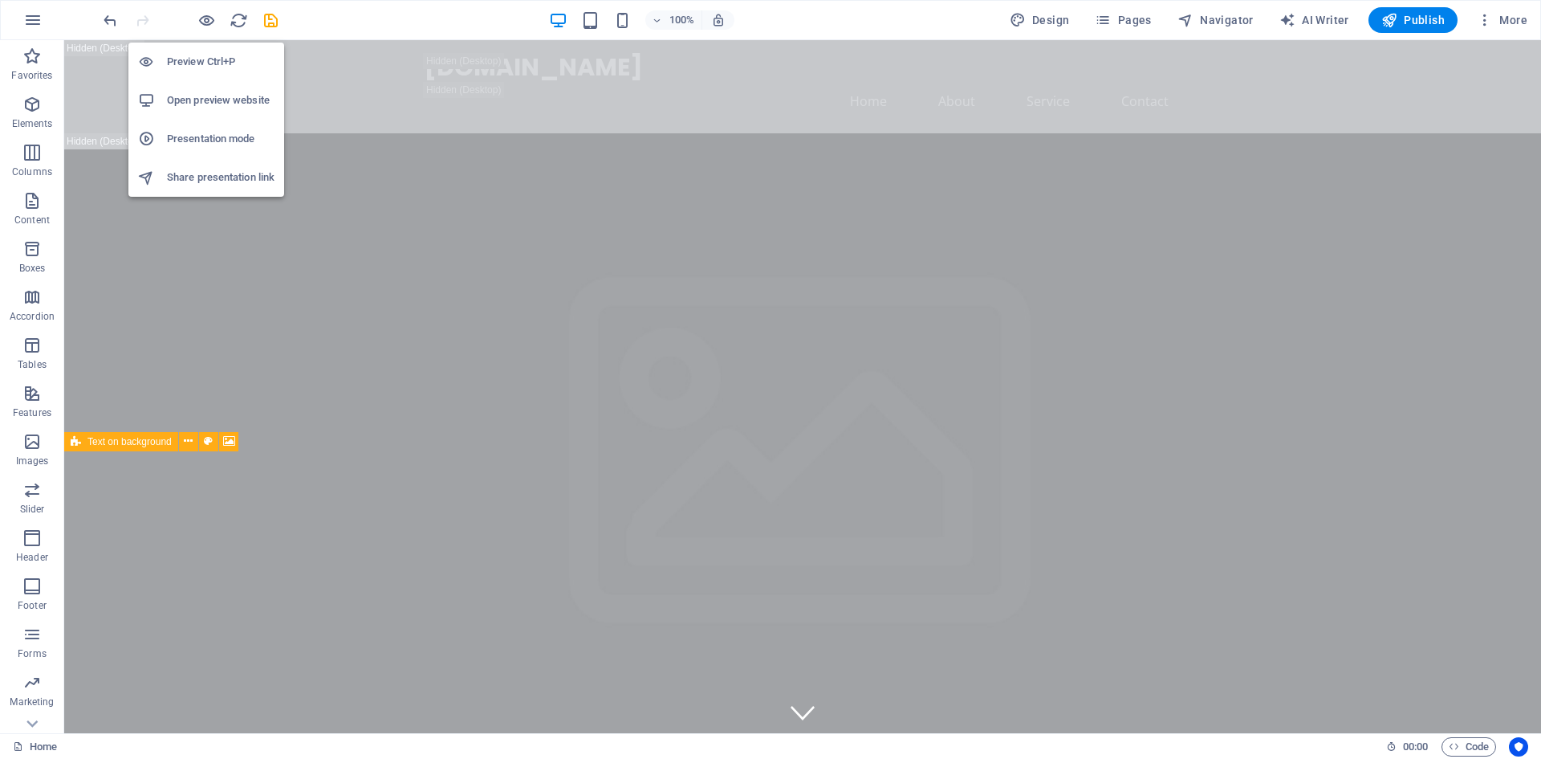
click at [204, 69] on h6 "Preview Ctrl+P" at bounding box center [221, 61] width 108 height 19
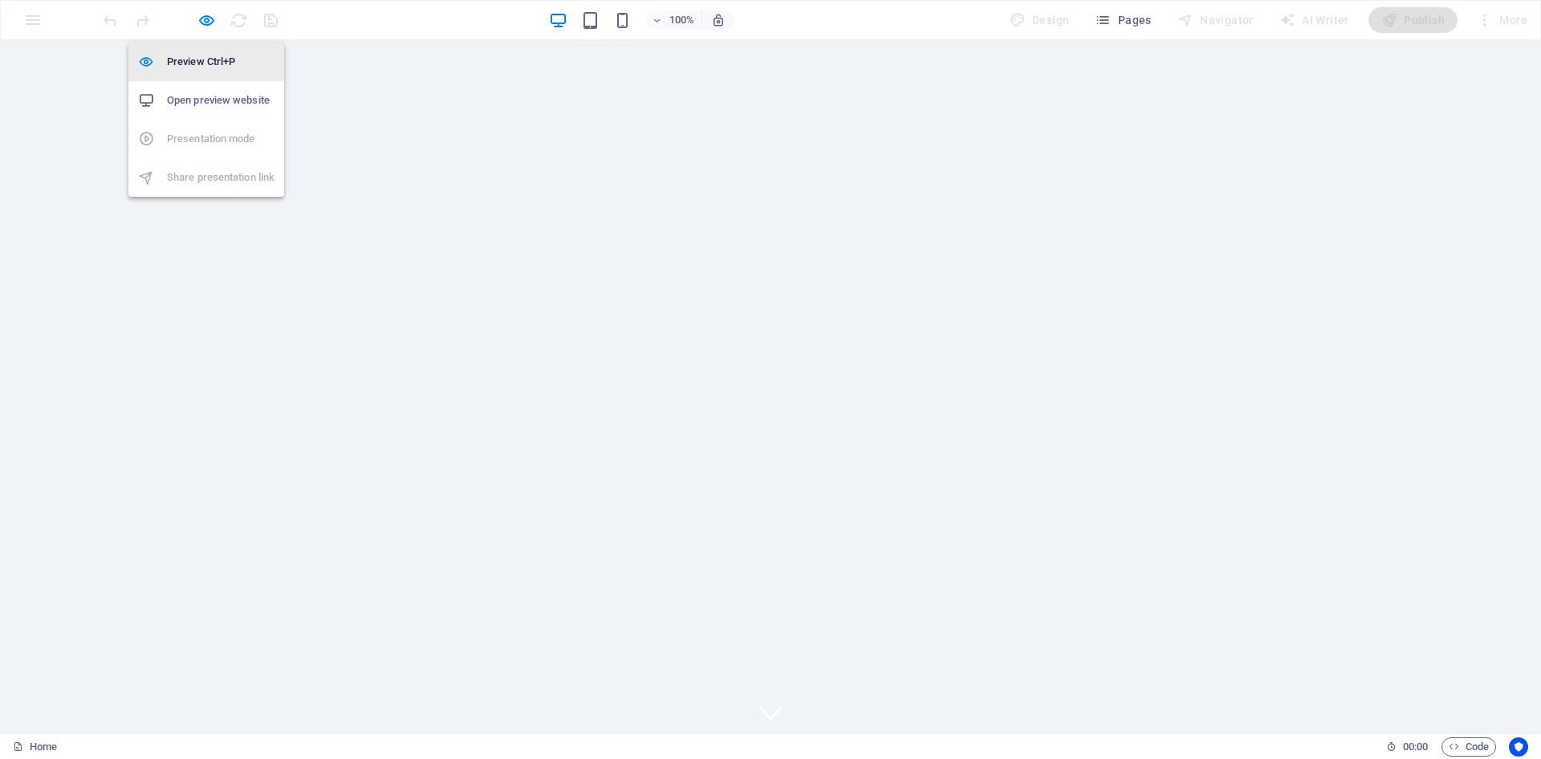
click at [200, 68] on h6 "Preview Ctrl+P" at bounding box center [221, 61] width 108 height 19
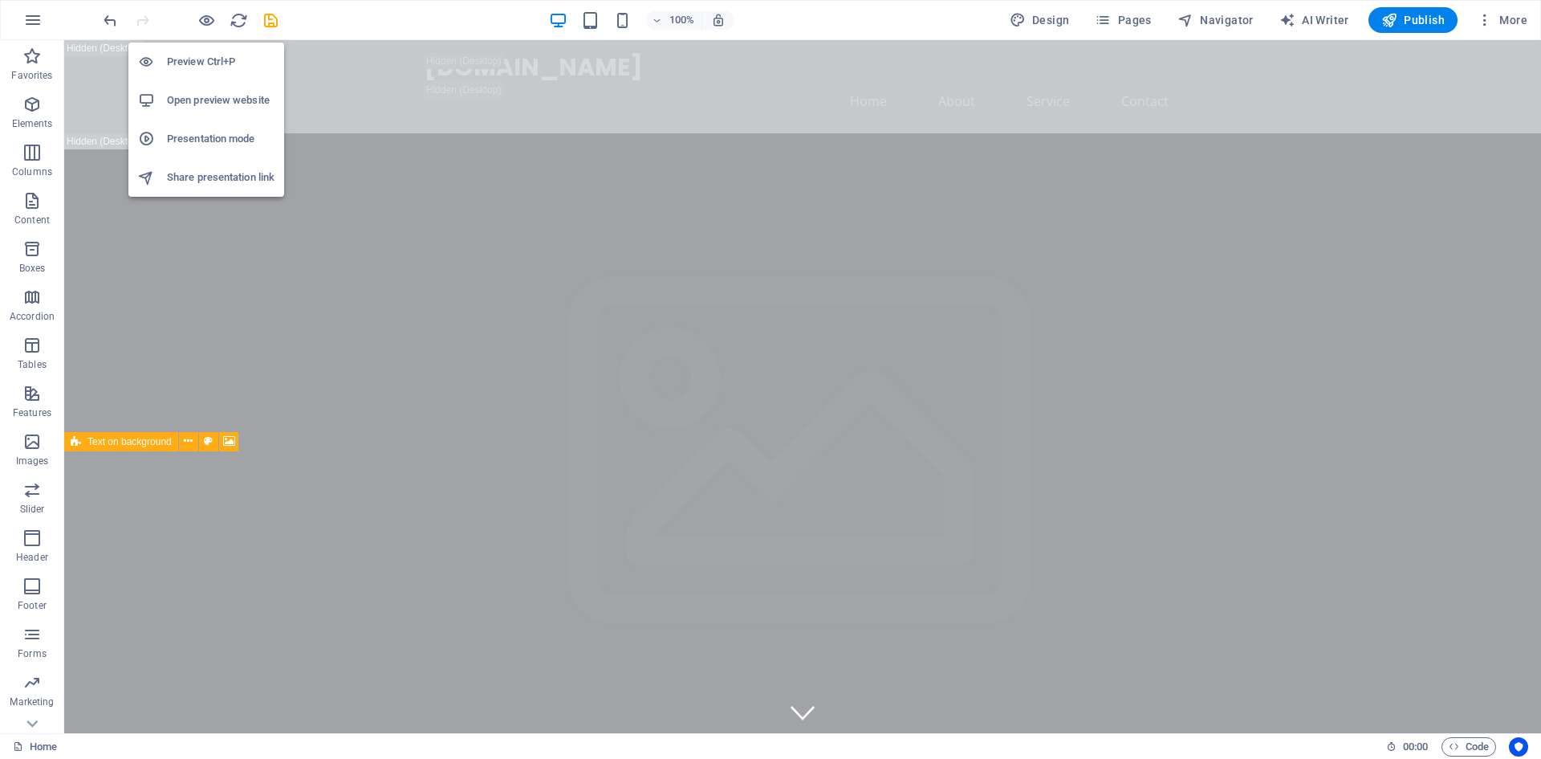
click at [200, 68] on h6 "Preview Ctrl+P" at bounding box center [221, 61] width 108 height 19
